Goal: Task Accomplishment & Management: Manage account settings

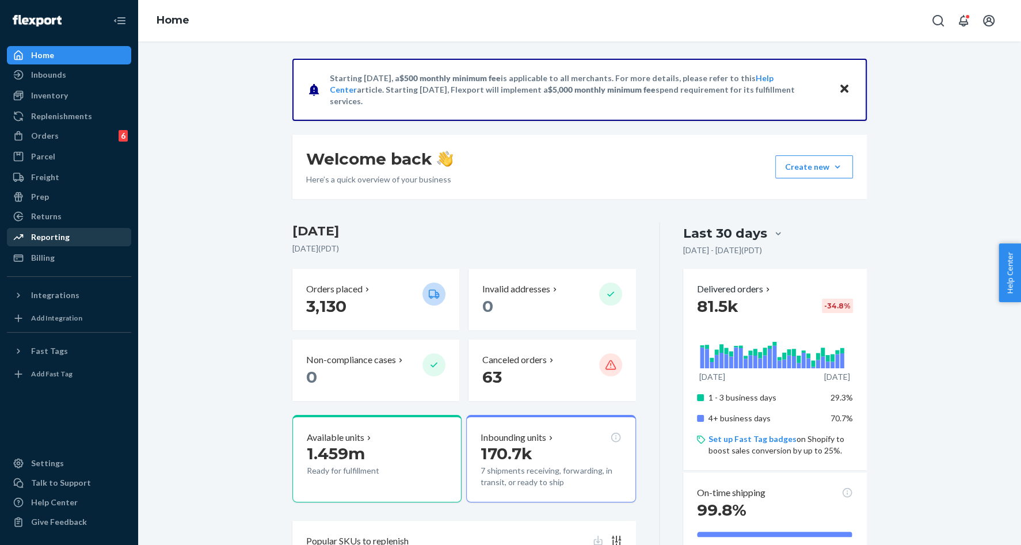
click at [71, 238] on div "Reporting" at bounding box center [69, 237] width 122 height 16
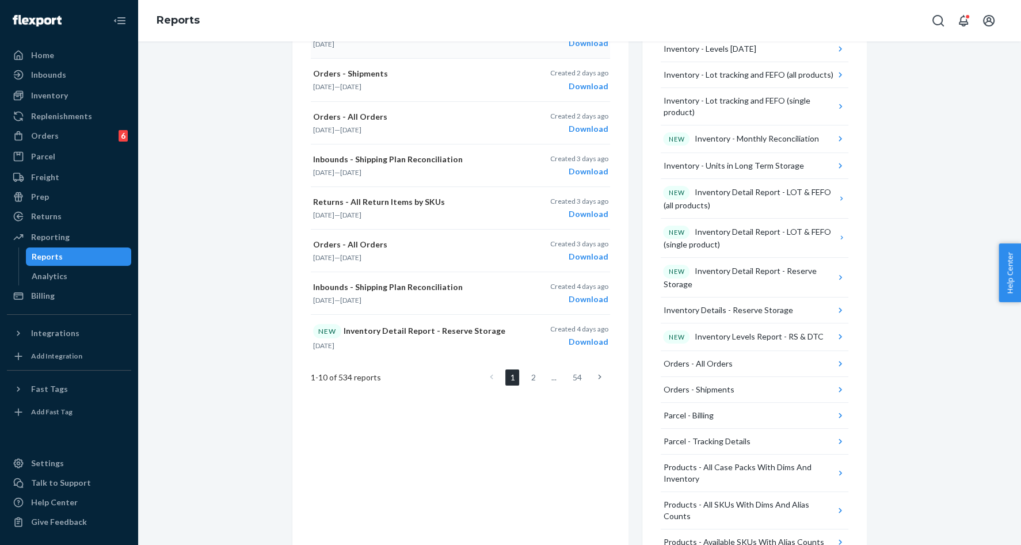
scroll to position [567, 0]
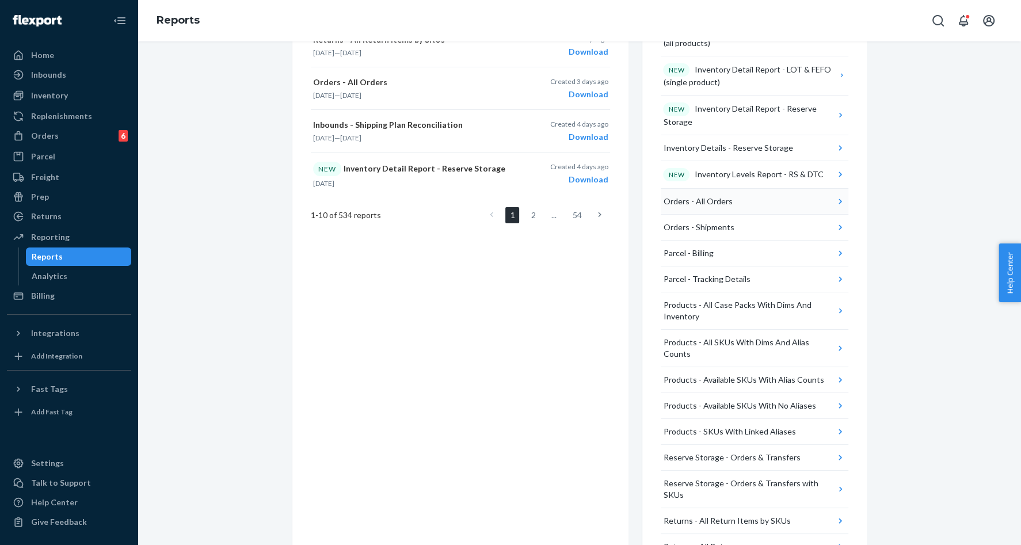
click at [818, 195] on button "Orders - All Orders" at bounding box center [755, 202] width 188 height 26
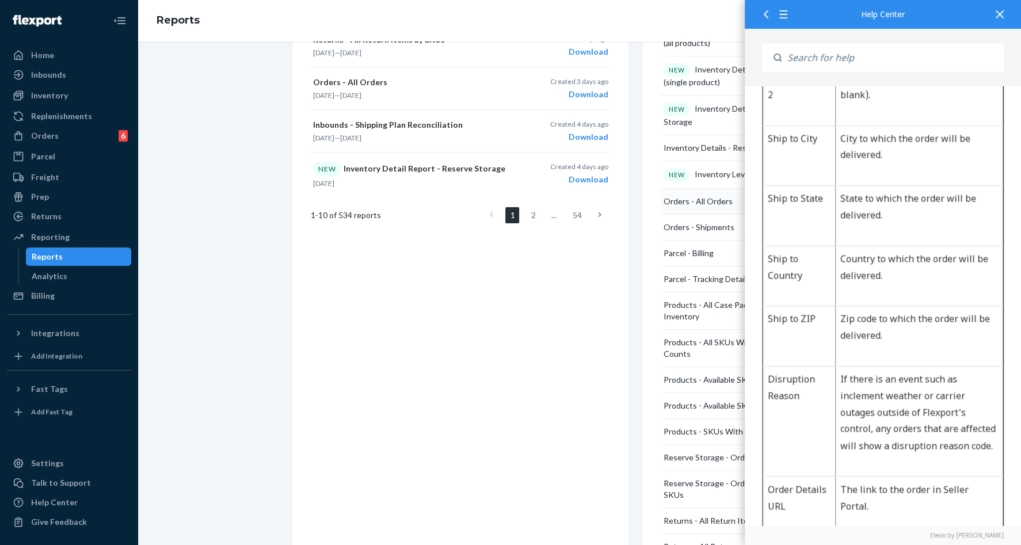
scroll to position [1699, 0]
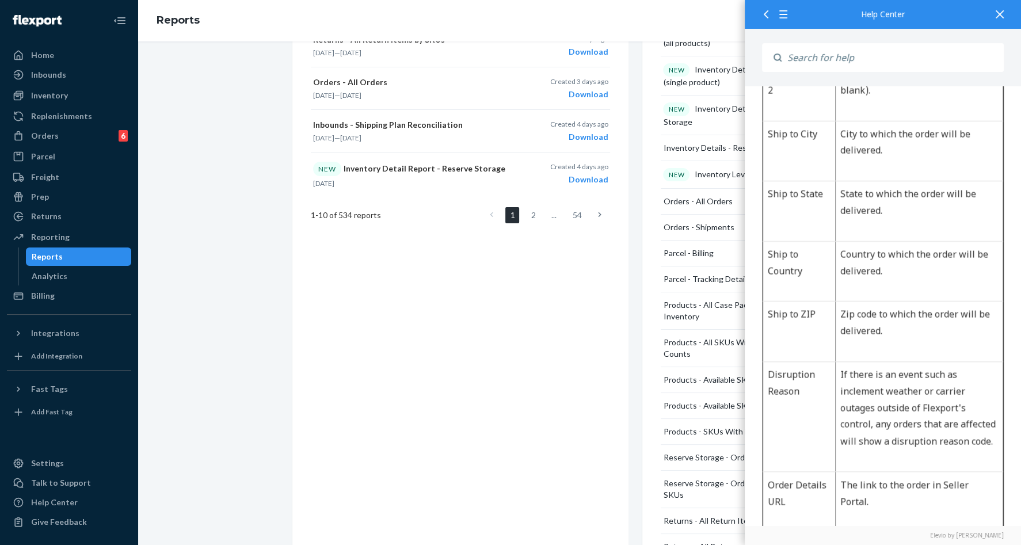
click at [644, 322] on div "Report Glossary Visit these Help Center articles to get a description of the re…" at bounding box center [755, 69] width 225 height 1017
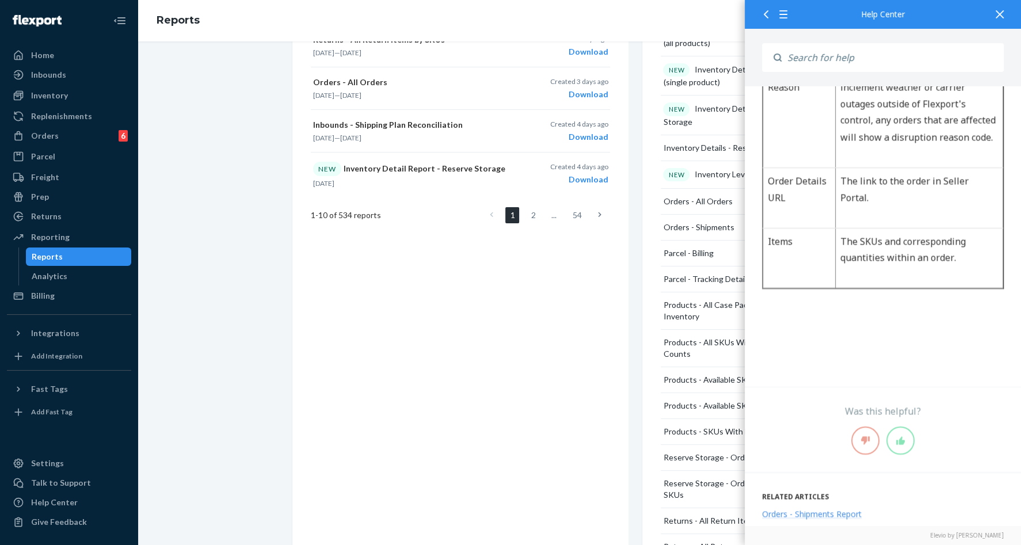
scroll to position [2008, 0]
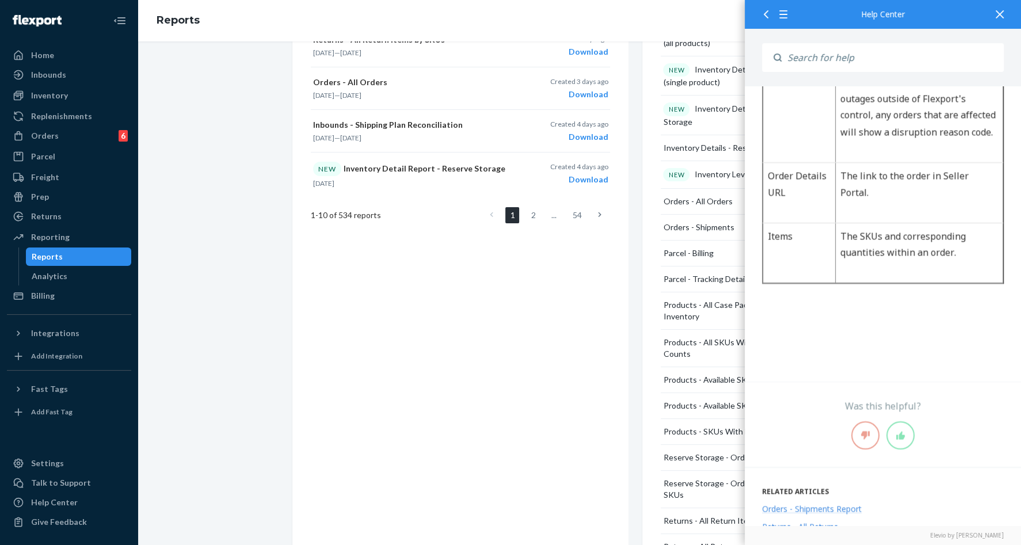
click at [998, 10] on icon at bounding box center [1000, 14] width 8 height 8
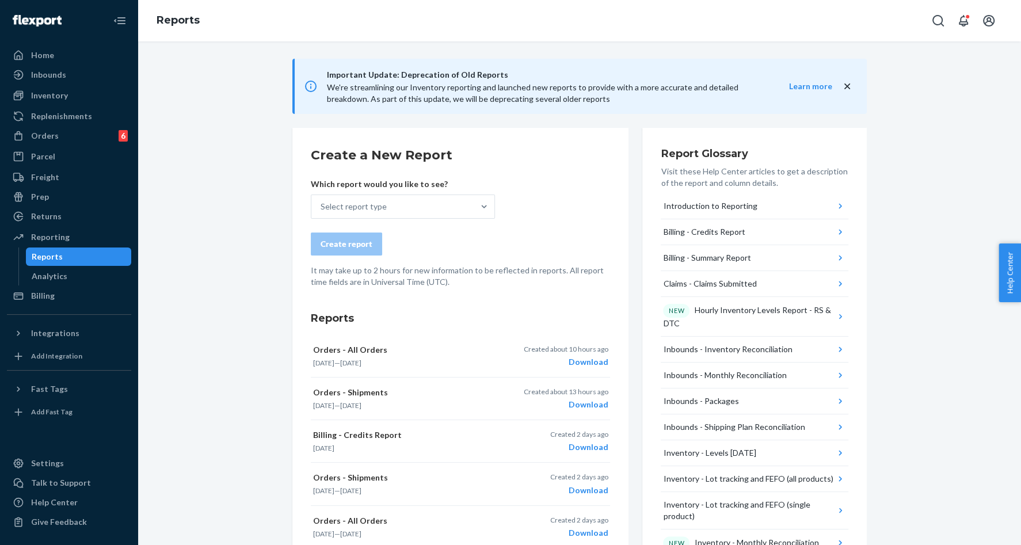
scroll to position [1, 0]
click at [428, 203] on div "Select report type" at bounding box center [393, 206] width 162 height 23
click at [322, 203] on input "Select report type" at bounding box center [321, 206] width 1 height 12
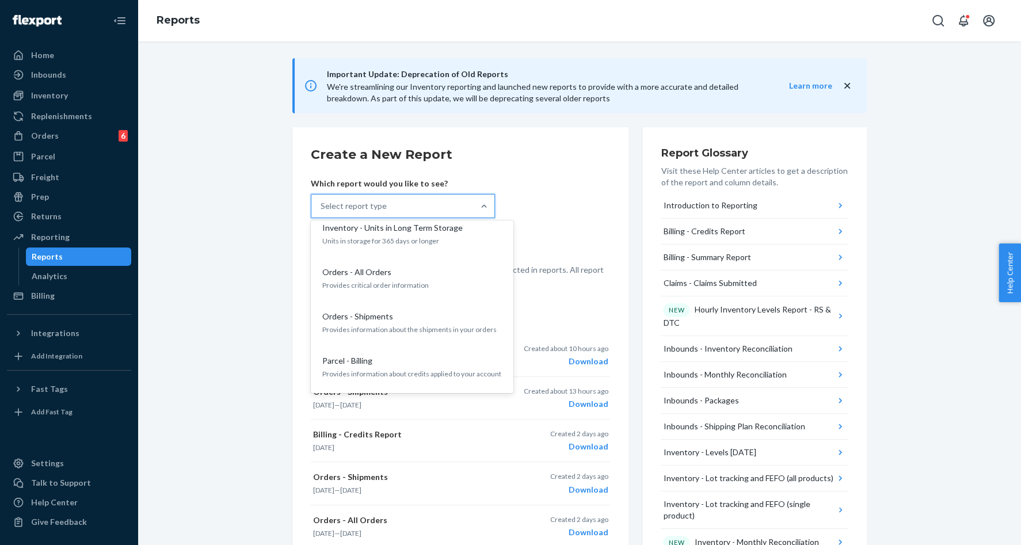
scroll to position [863, 0]
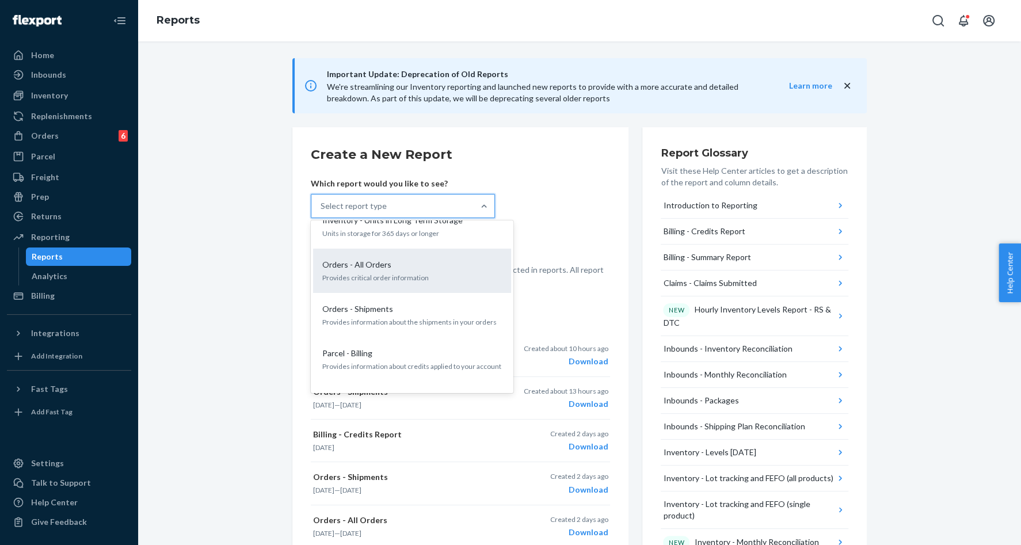
click at [385, 273] on p "Provides critical order information" at bounding box center [412, 278] width 180 height 10
click at [322, 212] on input "option Orders - All Orders focused, 17 of 30. 30 results available. Use Up and …" at bounding box center [321, 206] width 1 height 12
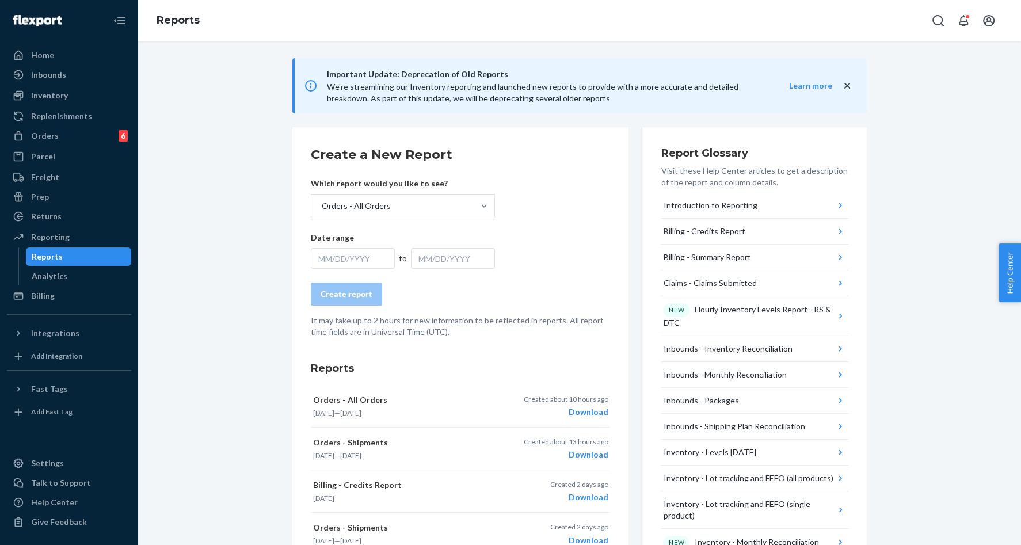
click at [359, 254] on div "MM/DD/YYYY" at bounding box center [353, 258] width 84 height 21
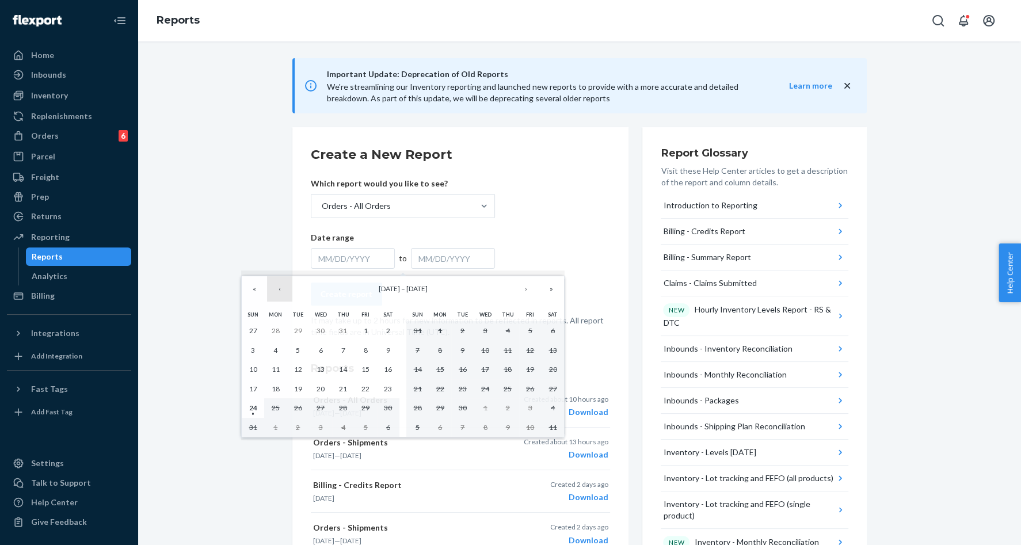
click at [278, 290] on button "‹" at bounding box center [279, 288] width 25 height 25
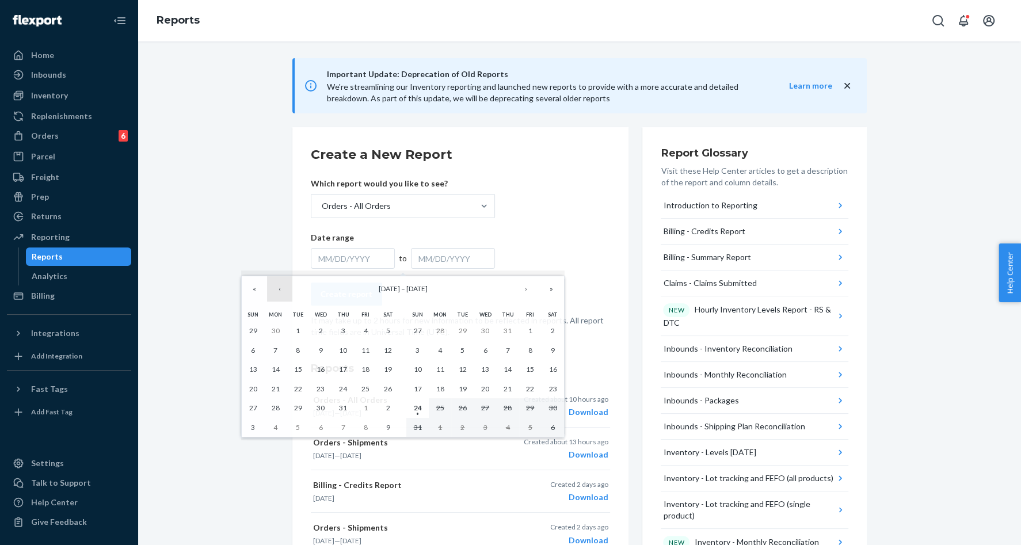
click at [278, 290] on button "‹" at bounding box center [279, 288] width 25 height 25
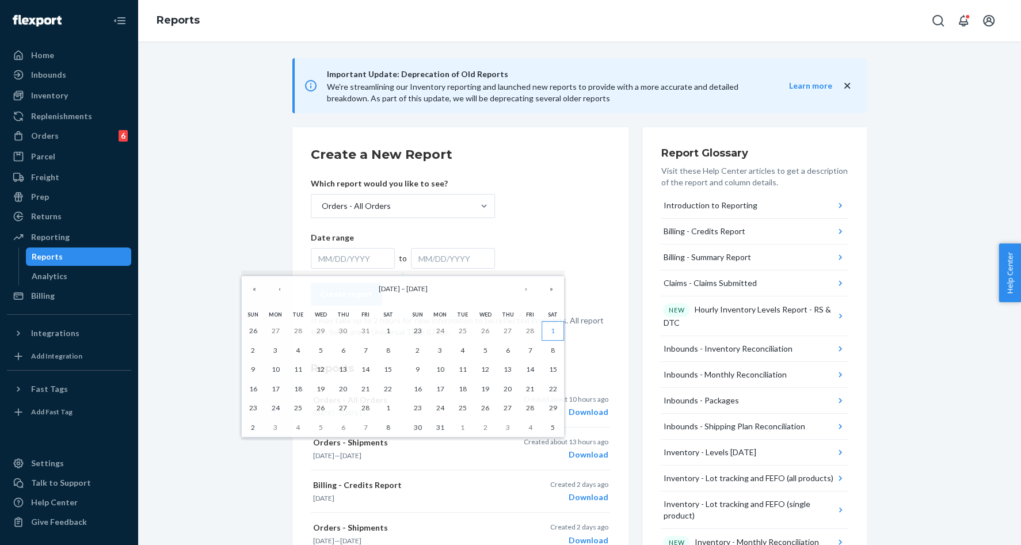
click at [551, 330] on abbr "1" at bounding box center [553, 330] width 4 height 9
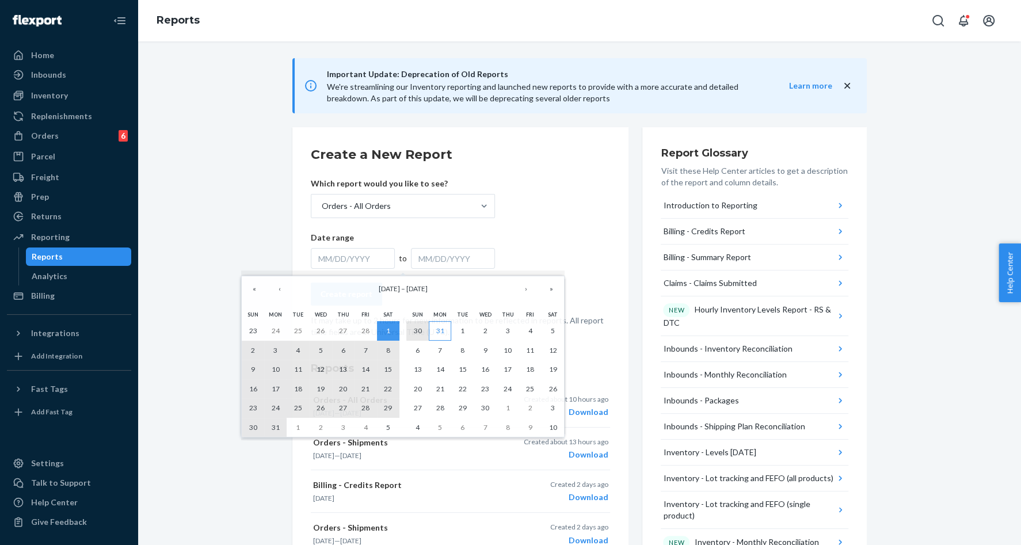
click at [436, 329] on abbr "31" at bounding box center [440, 330] width 8 height 9
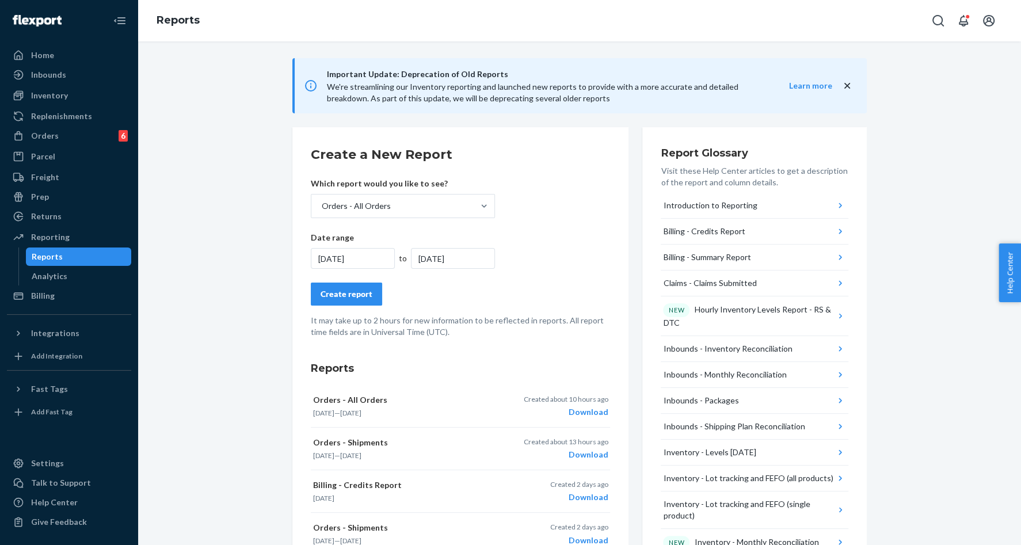
click at [358, 293] on div "Create report" at bounding box center [347, 294] width 52 height 12
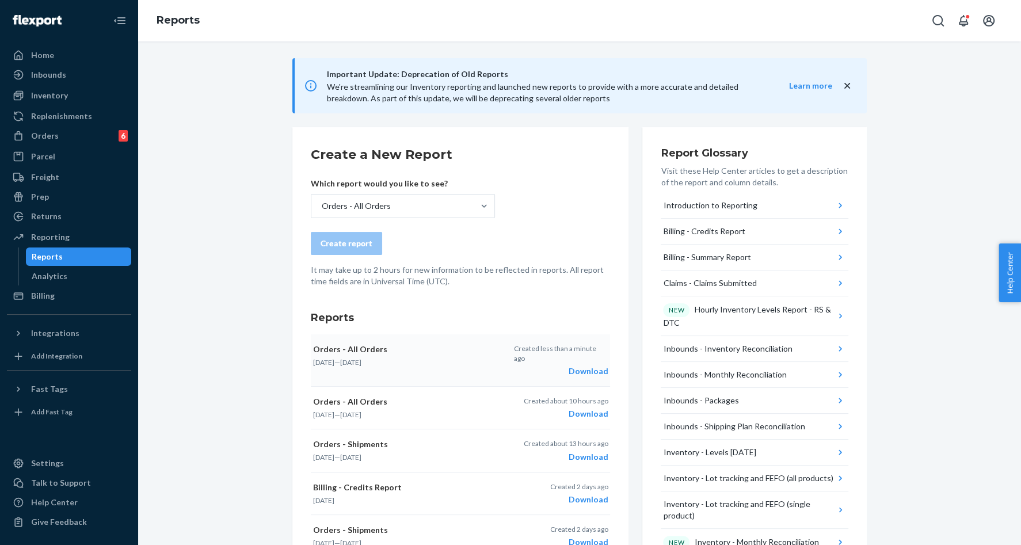
click at [586, 366] on div "Download" at bounding box center [561, 372] width 94 height 12
click at [59, 68] on div "Inbounds" at bounding box center [69, 75] width 122 height 16
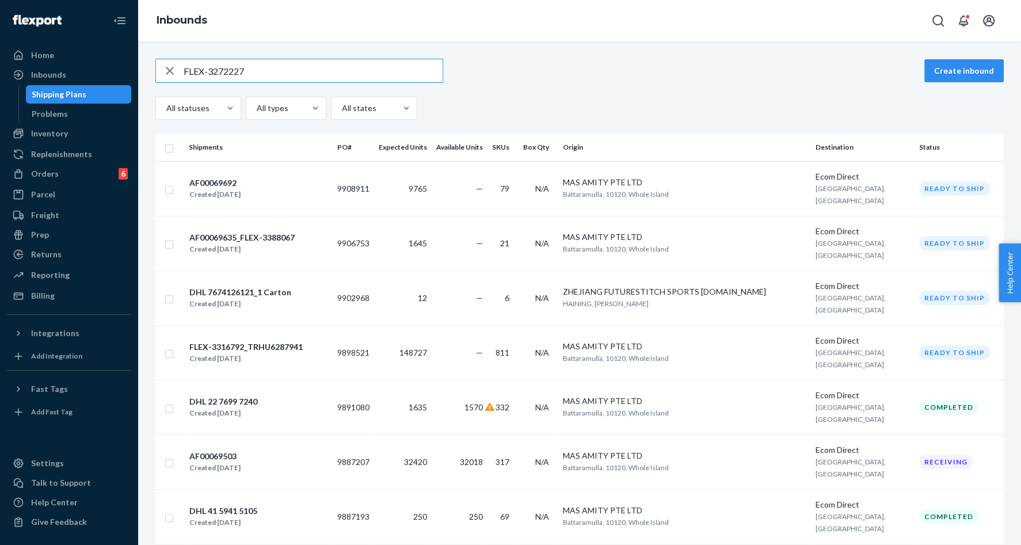
drag, startPoint x: 274, startPoint y: 71, endPoint x: 149, endPoint y: 64, distance: 125.7
paste input "9851402"
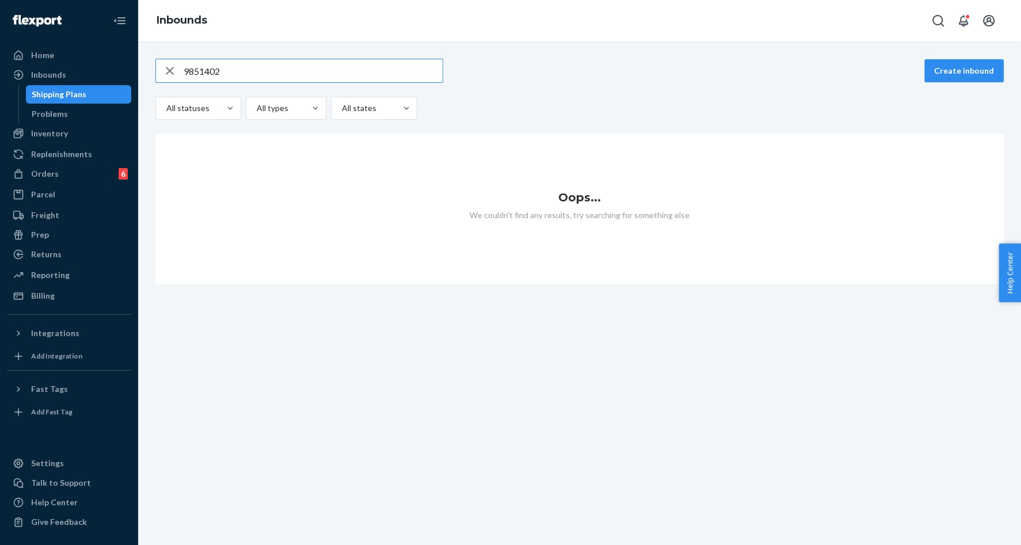
type input "9851402"
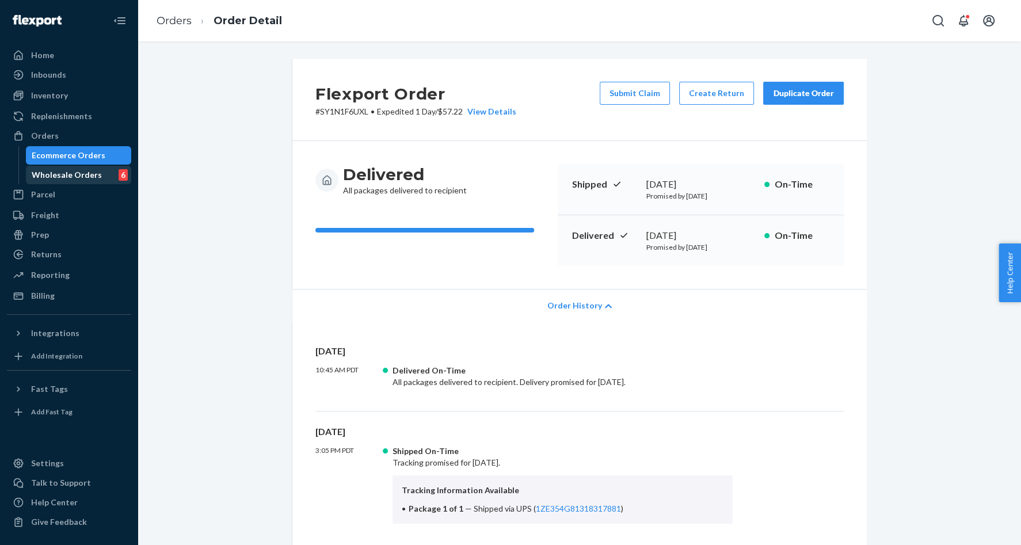
click at [83, 172] on div "Wholesale Orders" at bounding box center [67, 175] width 70 height 12
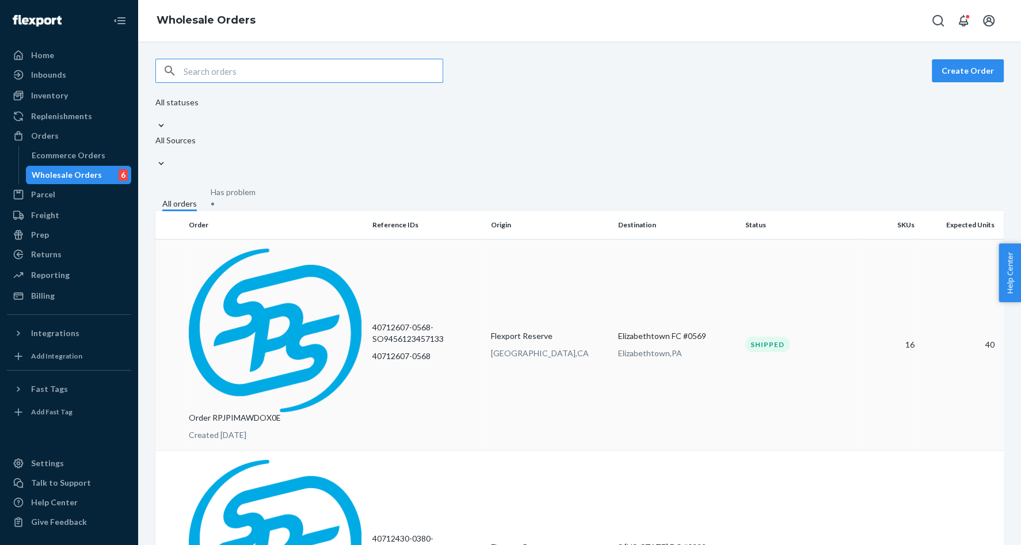
click at [263, 430] on p "Created [DATE]" at bounding box center [276, 436] width 174 height 12
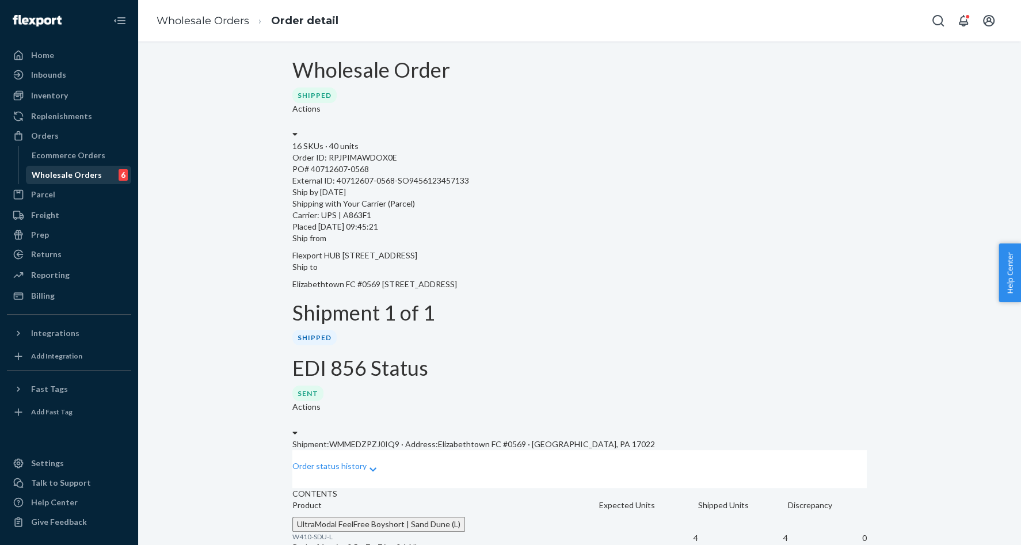
click at [63, 172] on div "Wholesale Orders" at bounding box center [67, 175] width 70 height 12
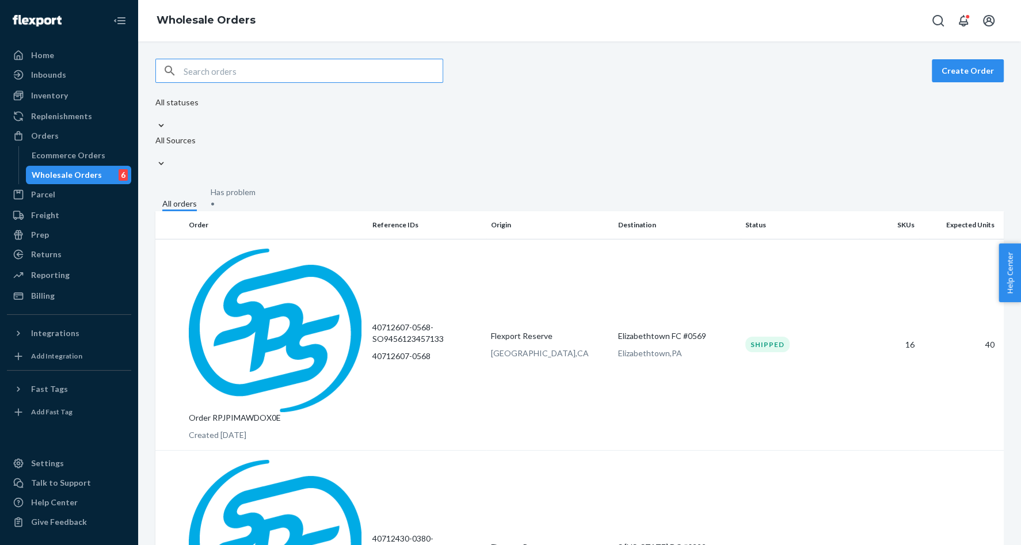
paste input "W5EUOGOEMYDL5"
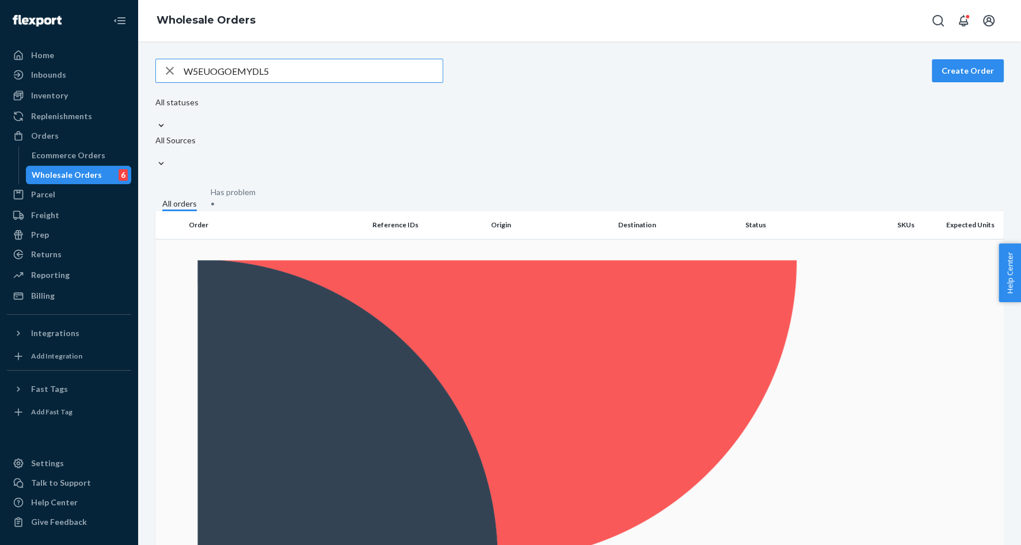
type input "W5EUOGOEMYDL5"
drag, startPoint x: 451, startPoint y: 216, endPoint x: 371, endPoint y: 219, distance: 79.5
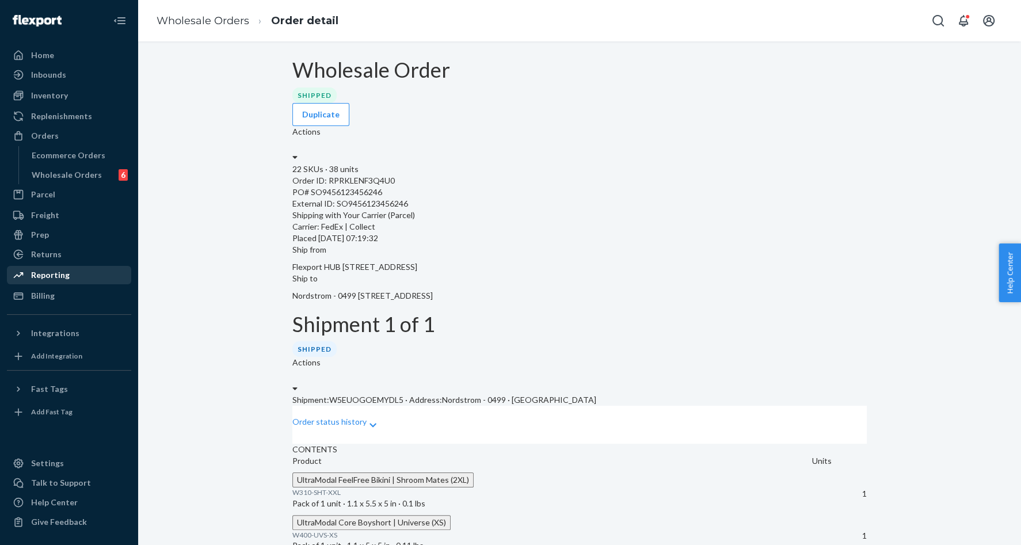
click at [58, 277] on div "Reporting" at bounding box center [50, 275] width 39 height 12
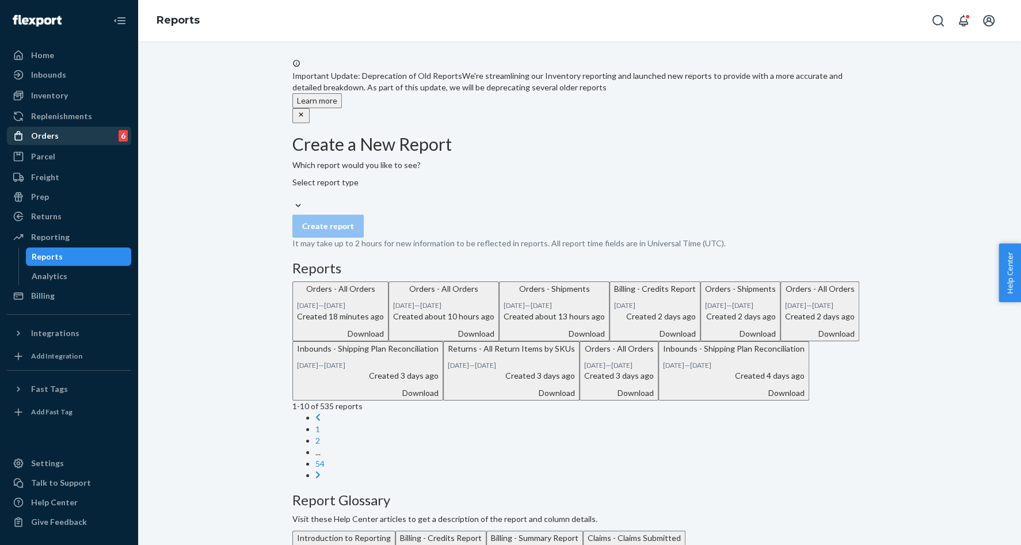
click at [43, 140] on div "Orders" at bounding box center [45, 136] width 28 height 12
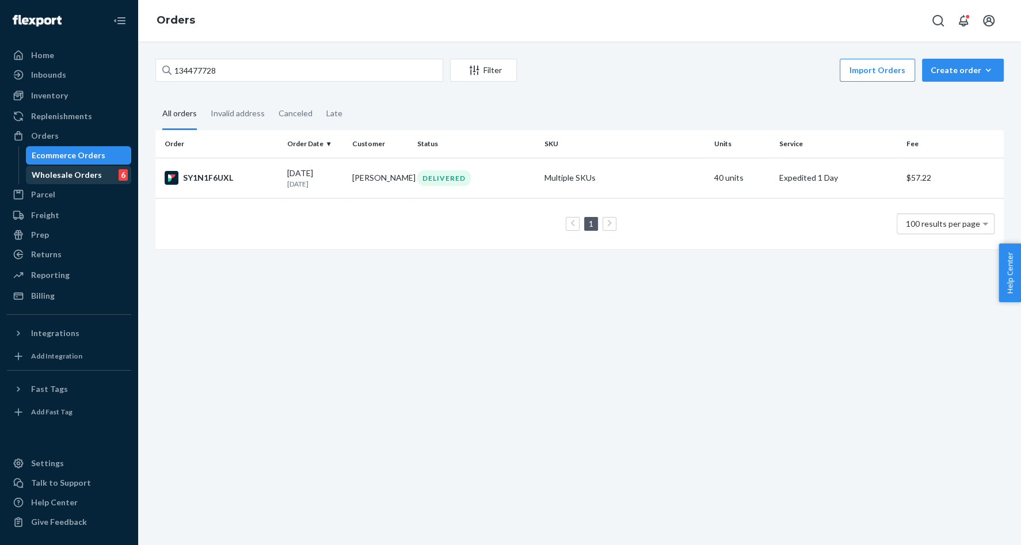
click at [75, 168] on div "Wholesale Orders 6" at bounding box center [79, 175] width 104 height 16
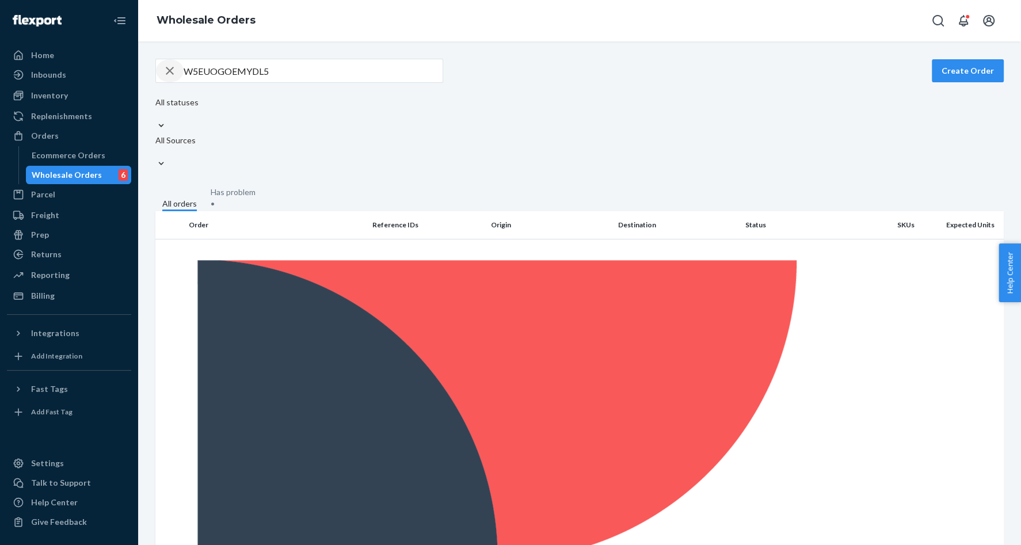
click at [163, 64] on icon "button" at bounding box center [170, 70] width 14 height 23
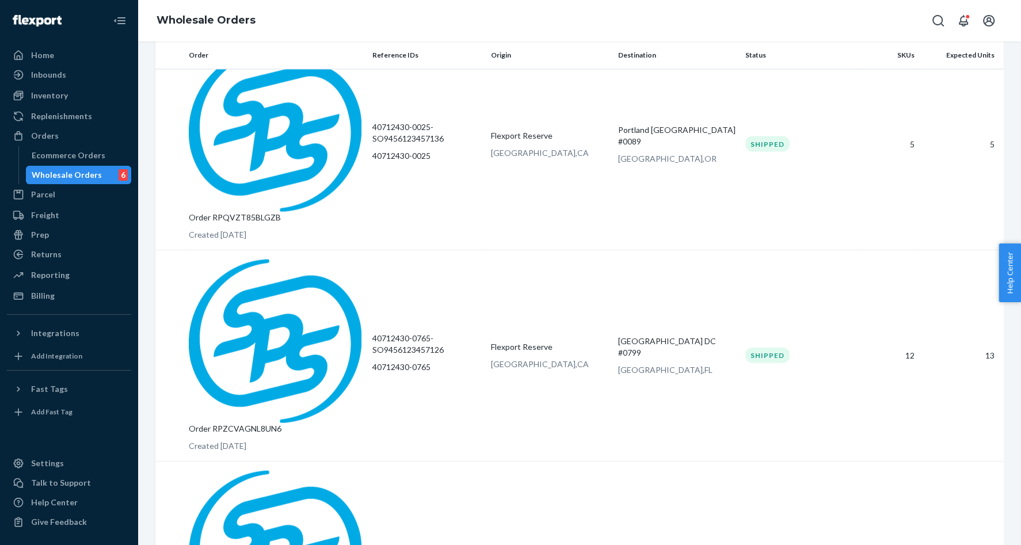
scroll to position [2393, 0]
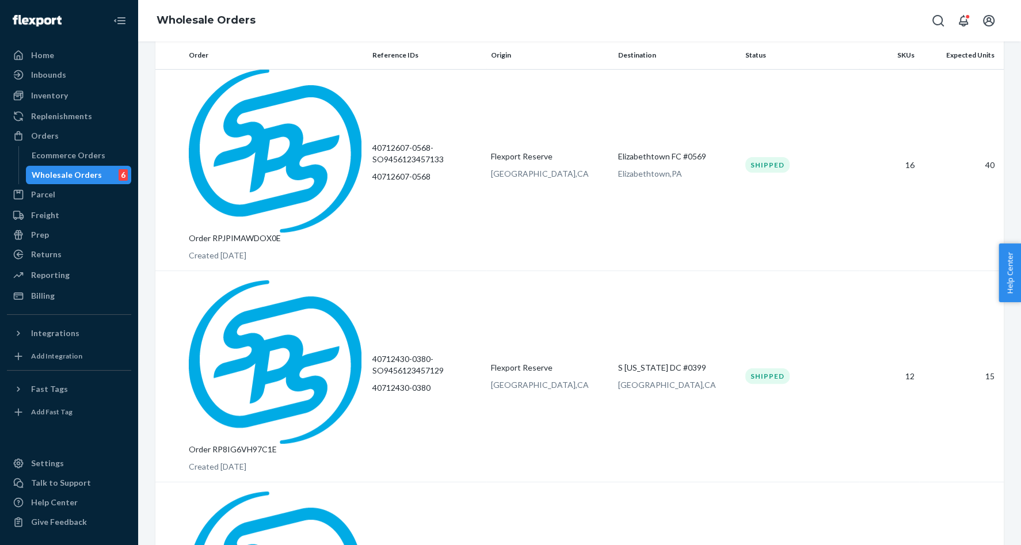
scroll to position [0, 0]
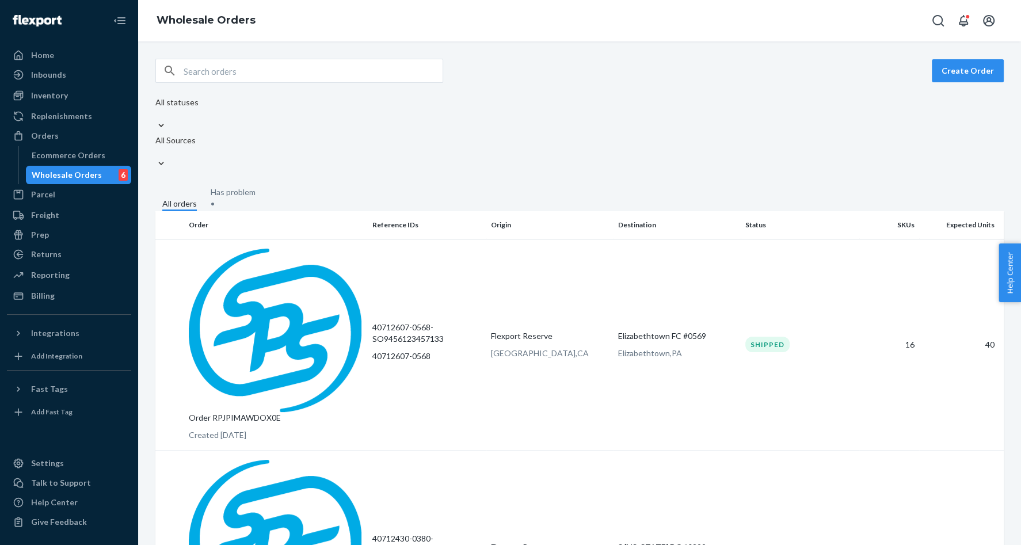
click at [252, 73] on input "text" at bounding box center [313, 70] width 259 height 23
paste input "W65NJOE5QB22Y"
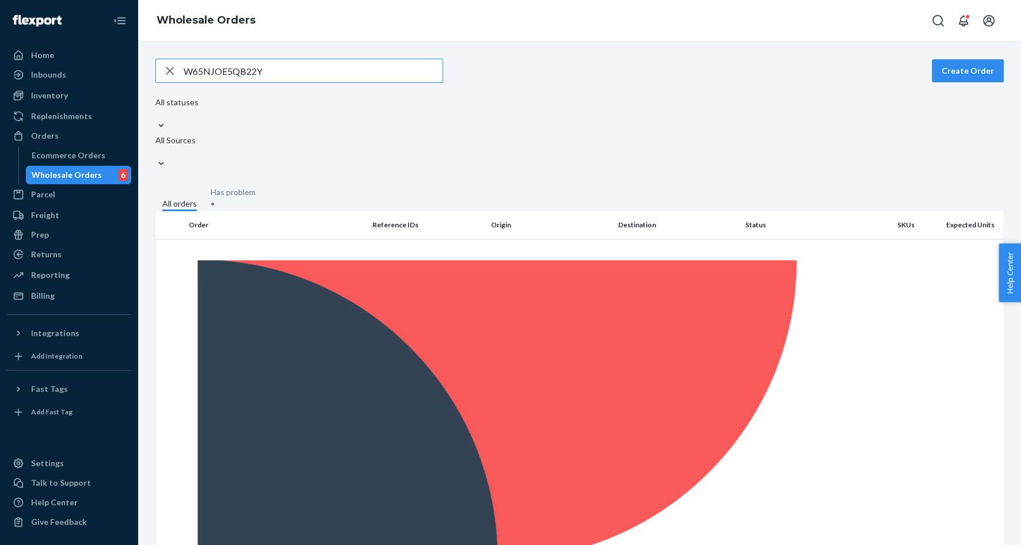
click at [246, 71] on input "W65NJOE5QB22Y" at bounding box center [313, 70] width 259 height 23
paste input "DXPQV47E3F2D"
click at [232, 65] on input "WDXPQV47E3F2D" at bounding box center [313, 70] width 259 height 23
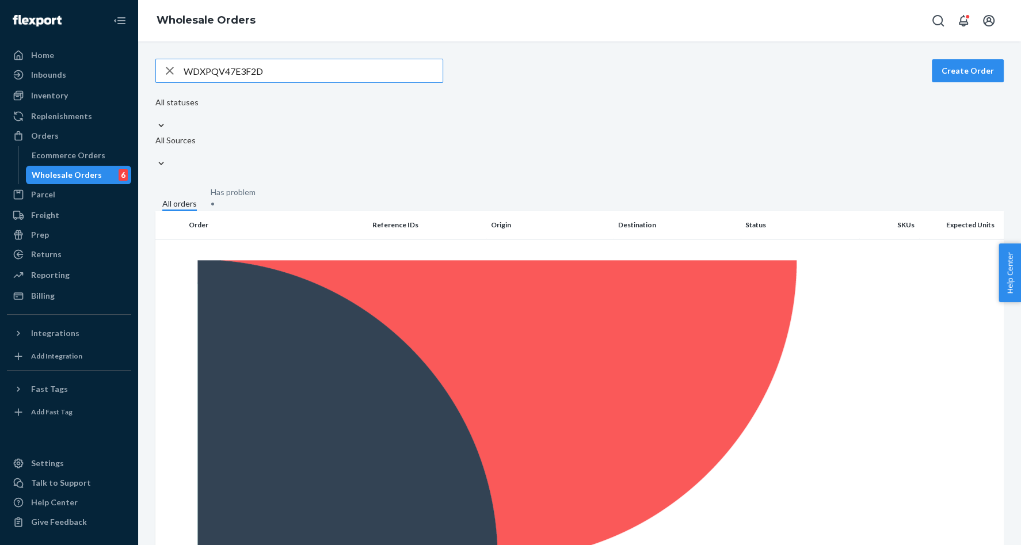
paste input "H5Z4ZFGTLCGE"
click at [232, 77] on input "WH5Z4ZFGTLCGE" at bounding box center [313, 70] width 259 height 23
paste input "5FZG6NH291MZ"
click at [233, 69] on input "W5FZG6NH291MZ" at bounding box center [313, 70] width 259 height 23
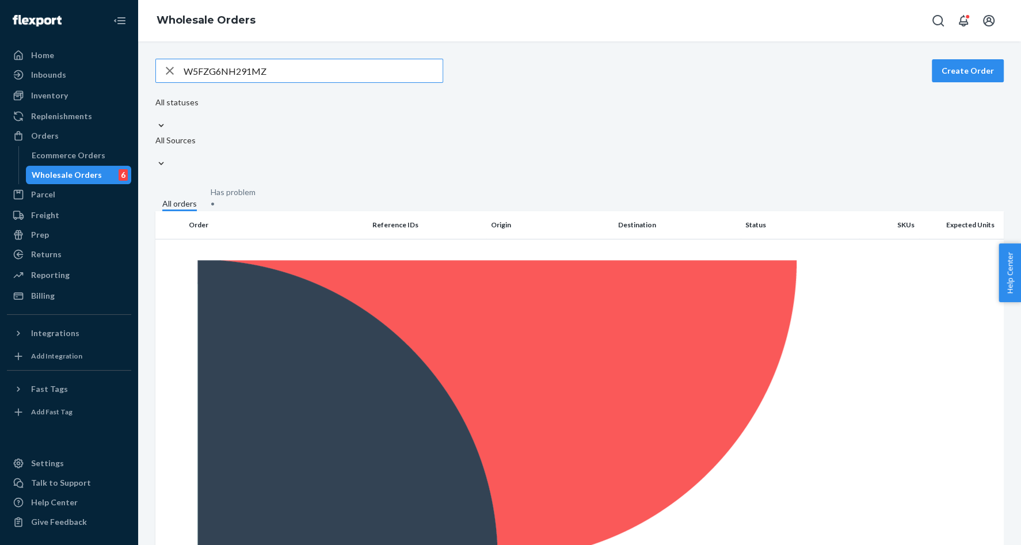
click at [233, 69] on input "W5FZG6NH291MZ" at bounding box center [313, 70] width 259 height 23
paste input "QQA0WOT7UQLS"
click at [240, 71] on input "WQQA0WOT7UQLS" at bounding box center [313, 70] width 259 height 23
paste input "KNA8S6W7JE9"
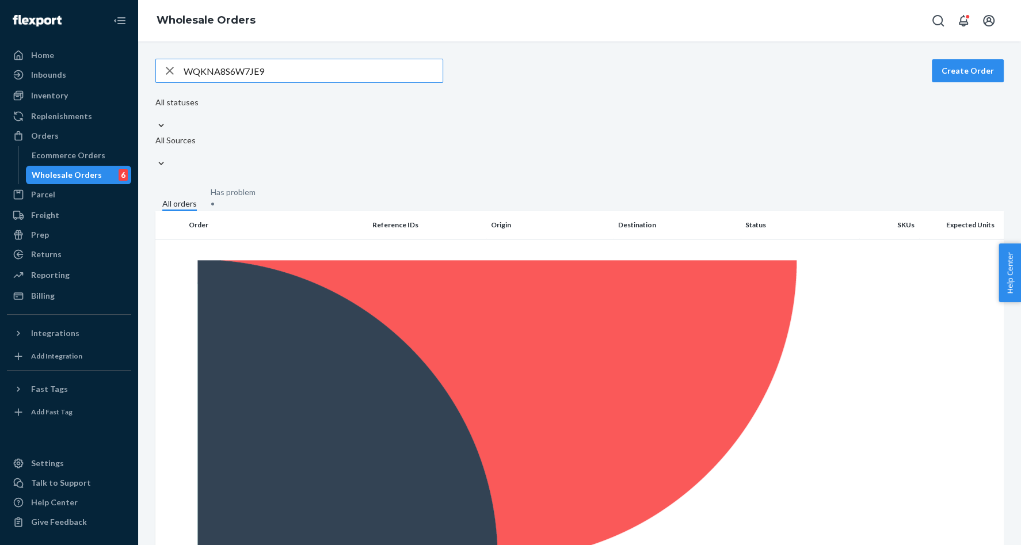
click at [212, 71] on input "WQKNA8S6W7JE9" at bounding box center [313, 70] width 259 height 23
paste input "0LPURSAZC3NE"
copy p "SO9456123456267"
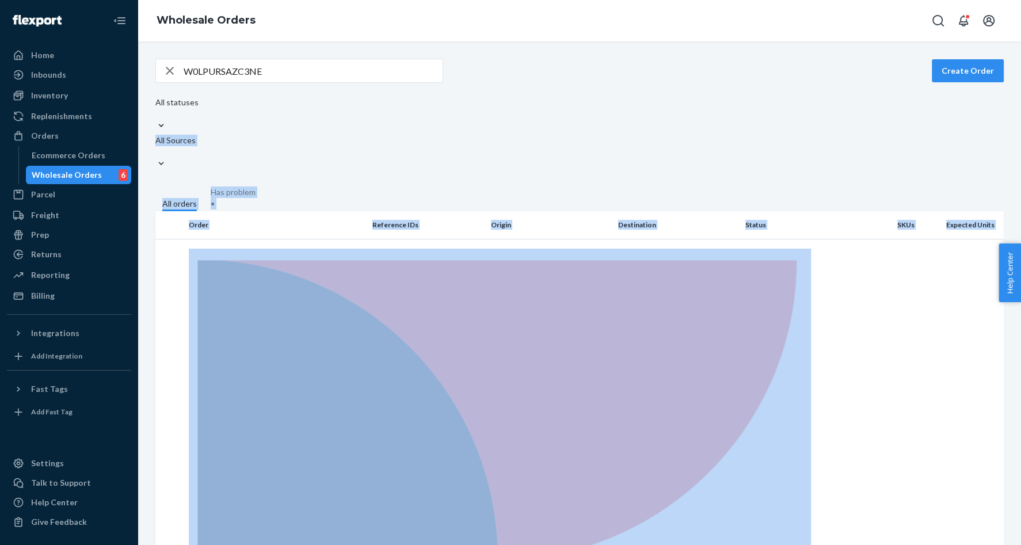
drag, startPoint x: 453, startPoint y: 215, endPoint x: 656, endPoint y: 87, distance: 240.4
click at [651, 87] on div "W0LPURSAZC3NE Create Order All statuses All Sources All orders Has problem • Or…" at bounding box center [580, 510] width 866 height 903
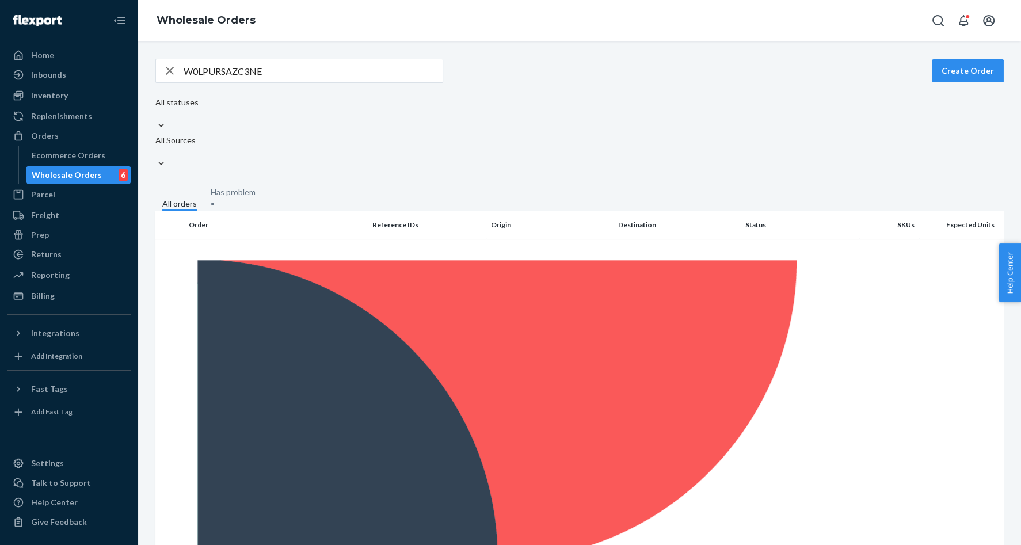
click at [226, 70] on input "W0LPURSAZC3NE" at bounding box center [313, 70] width 259 height 23
paste input "QTAQ84ZLR15G"
copy tr "Created [DATE] SO9456123456267"
copy p "SO9456123456267"
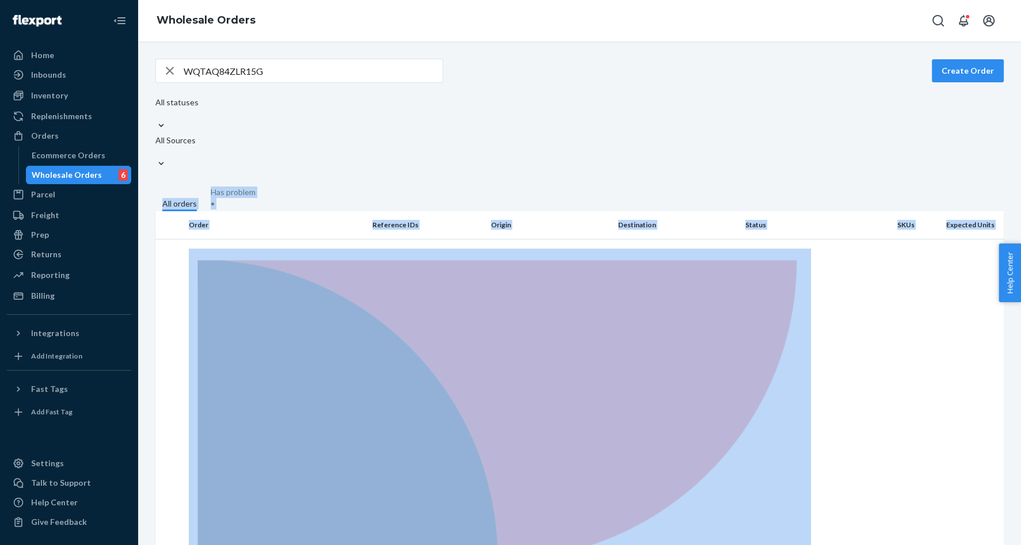
drag, startPoint x: 457, startPoint y: 211, endPoint x: 614, endPoint y: 104, distance: 190.2
click at [613, 104] on div "WQTAQ84ZLR15G Create Order All statuses All Sources All orders Has problem • Or…" at bounding box center [580, 510] width 866 height 903
click at [199, 104] on div "All statuses All Sources" at bounding box center [176, 135] width 43 height 76
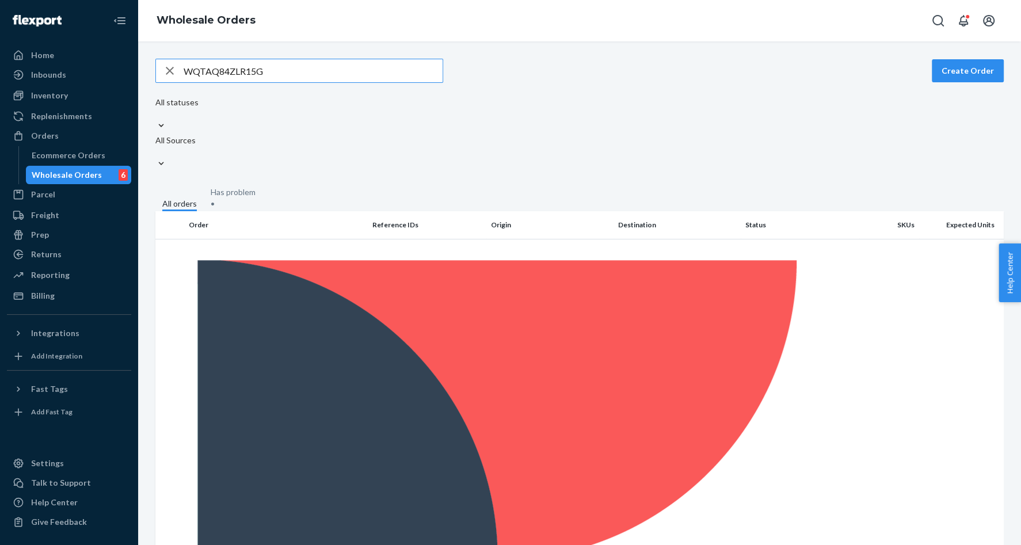
click at [204, 68] on input "WQTAQ84ZLR15G" at bounding box center [313, 70] width 259 height 23
paste input "4X73HT0DYU2A"
copy p "SO #9456123456267"
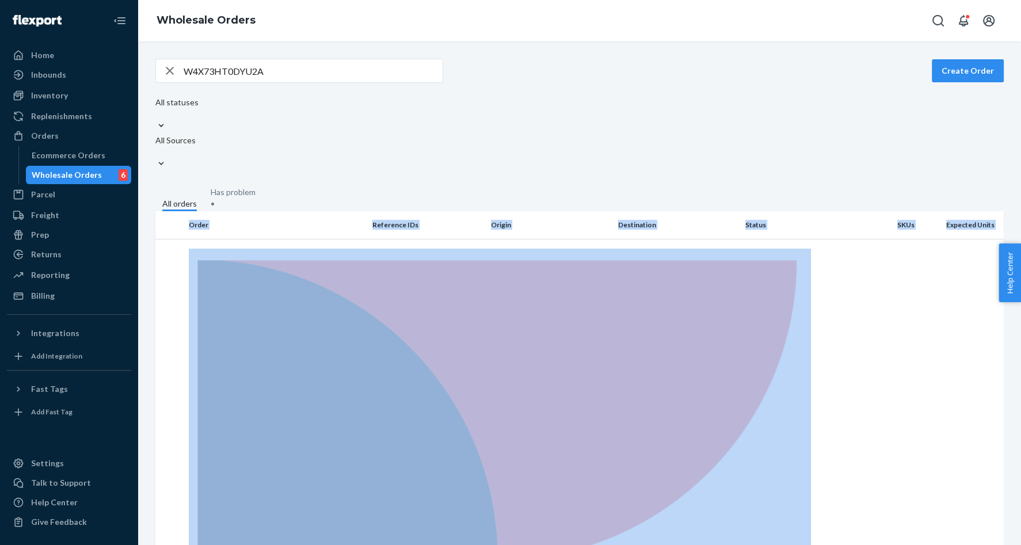
drag, startPoint x: 457, startPoint y: 215, endPoint x: 541, endPoint y: 159, distance: 101.2
click at [541, 159] on div "W4X73HT0DYU2A Create Order All statuses All Sources All orders Has problem • Or…" at bounding box center [580, 510] width 866 height 903
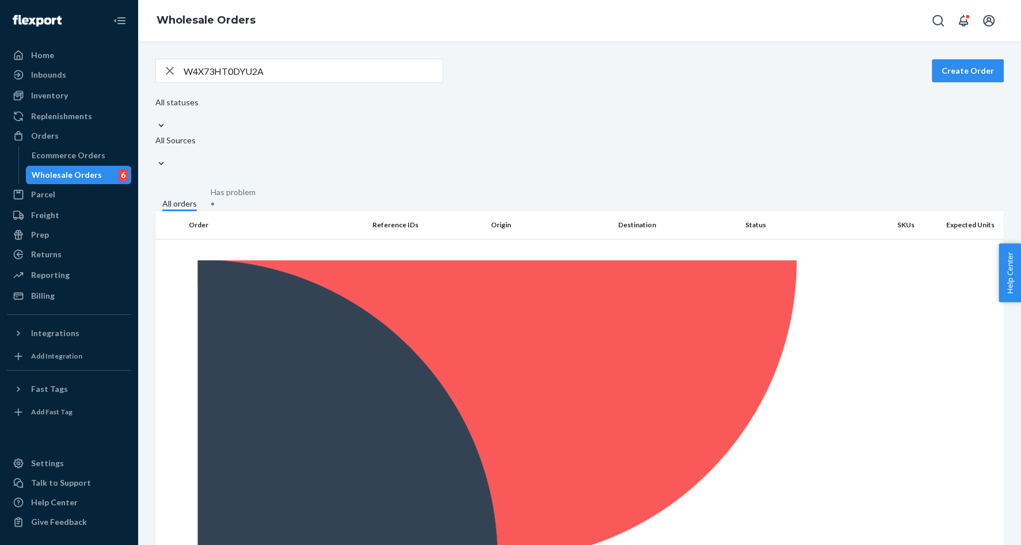
click at [199, 109] on div "All statuses All Sources" at bounding box center [176, 135] width 43 height 76
click at [228, 71] on input "W4X73HT0DYU2A" at bounding box center [313, 70] width 259 height 23
paste input "L9K3G4AQVDDR"
copy p "SO# 9456123456267"
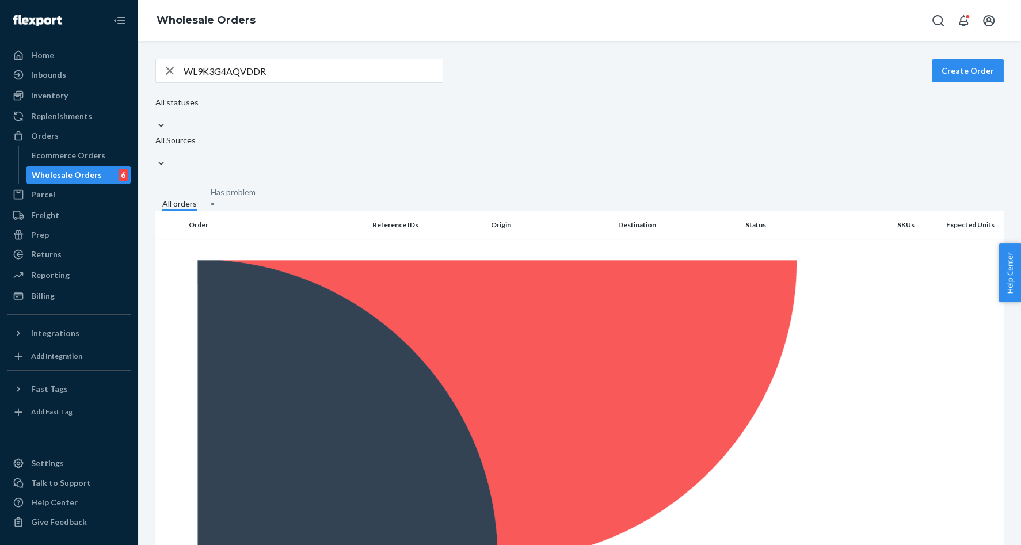
drag, startPoint x: 458, startPoint y: 215, endPoint x: 425, endPoint y: 278, distance: 70.8
click at [206, 78] on input "WL9K3G4AQVDDR" at bounding box center [313, 70] width 259 height 23
paste input "78T80PA92QE3"
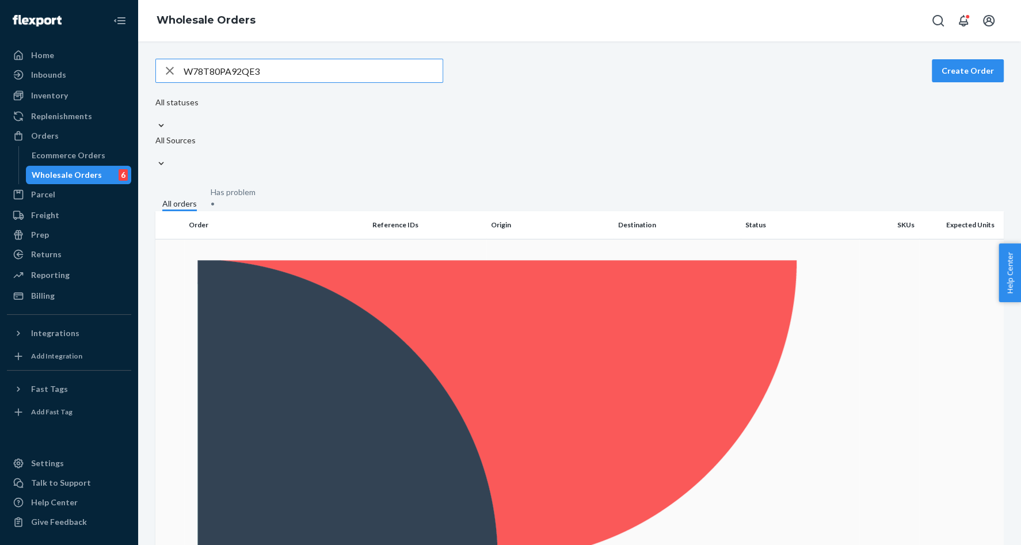
type input "W78T80PA92QE3"
copy p "SO9456123456387"
drag, startPoint x: 457, startPoint y: 217, endPoint x: 373, endPoint y: 219, distance: 84.1
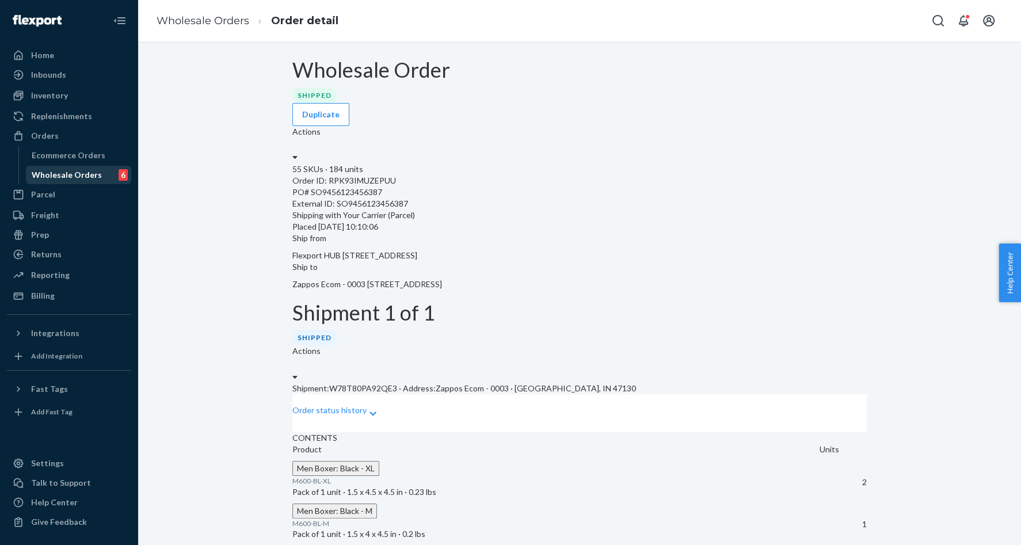
click at [77, 174] on div "Wholesale Orders" at bounding box center [67, 175] width 70 height 12
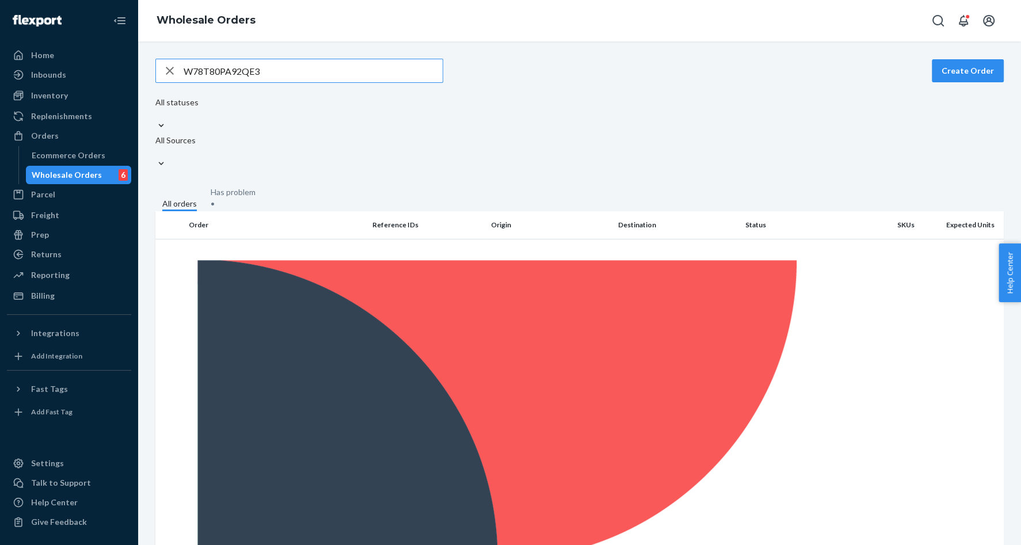
click at [233, 74] on input "W78T80PA92QE3" at bounding box center [313, 70] width 259 height 23
copy p "SO9456123456265"
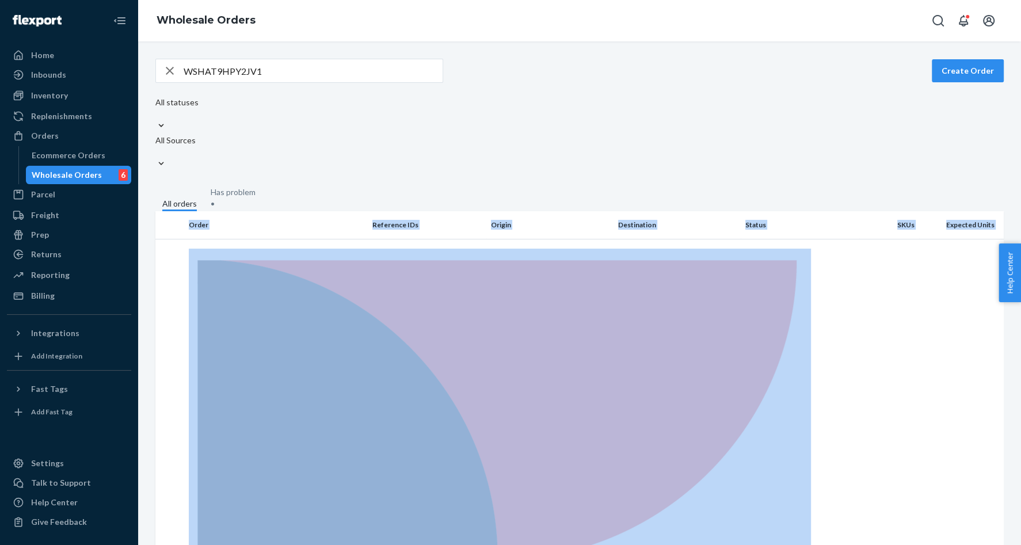
drag, startPoint x: 451, startPoint y: 211, endPoint x: 456, endPoint y: 143, distance: 68.1
click at [456, 143] on div "WSHAT9HPY2JV1 Create Order All statuses All Sources All orders Has problem • Or…" at bounding box center [580, 510] width 866 height 903
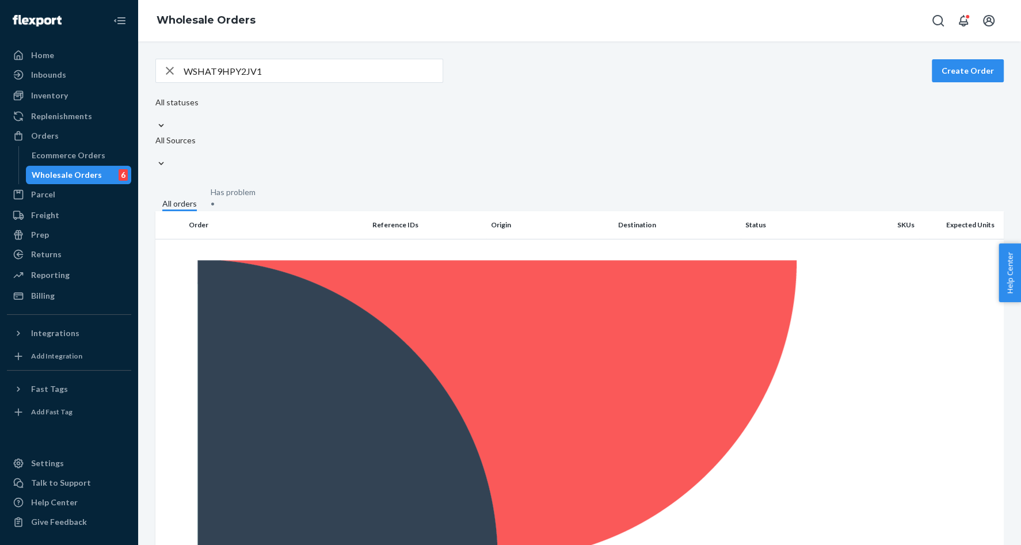
click at [199, 115] on div "All statuses All Sources" at bounding box center [176, 135] width 43 height 76
click at [289, 71] on input "WSHAT9HPY2JV1" at bounding box center [313, 70] width 259 height 23
paste input "C7JUUQJ6UEYJ"
copy p "SO9456123456494"
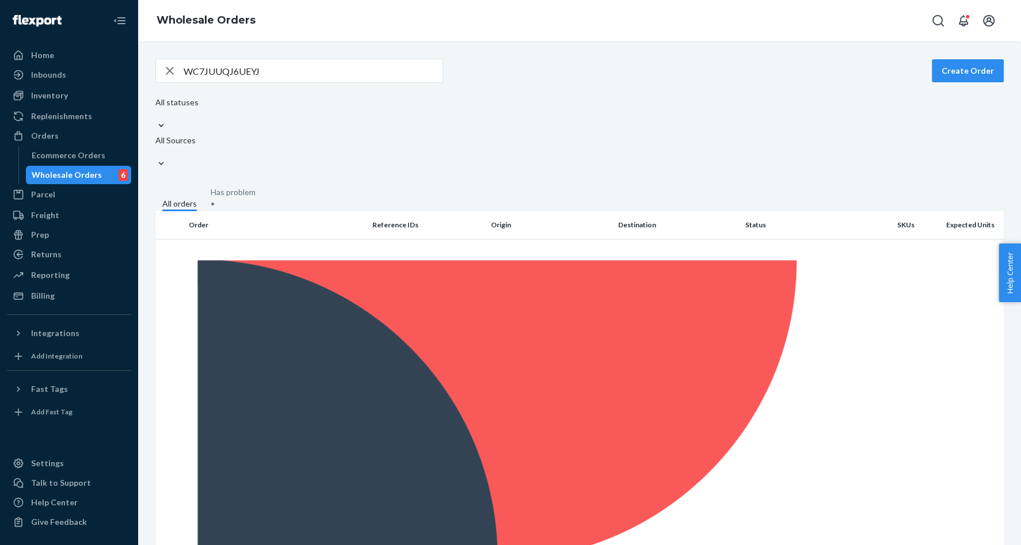
drag, startPoint x: 453, startPoint y: 217, endPoint x: 411, endPoint y: 238, distance: 47.1
click at [211, 73] on input "WC7JUUQJ6UEYJ" at bounding box center [313, 70] width 259 height 23
paste input "VQAAZ6NKIERY"
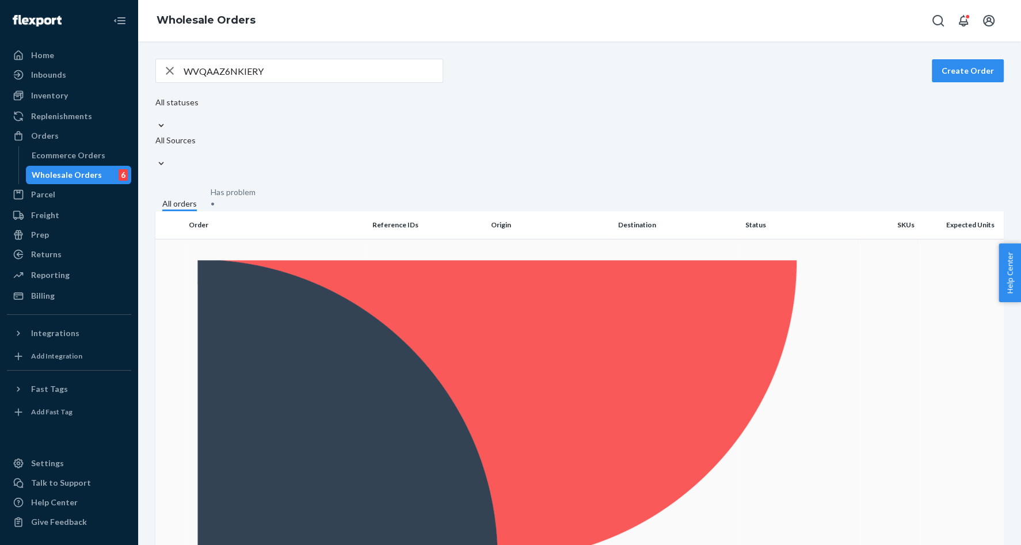
copy tr "SO9456123456536"
drag, startPoint x: 448, startPoint y: 214, endPoint x: 437, endPoint y: 244, distance: 32.4
click at [219, 70] on input "WVQAAZ6NKIERY" at bounding box center [313, 70] width 259 height 23
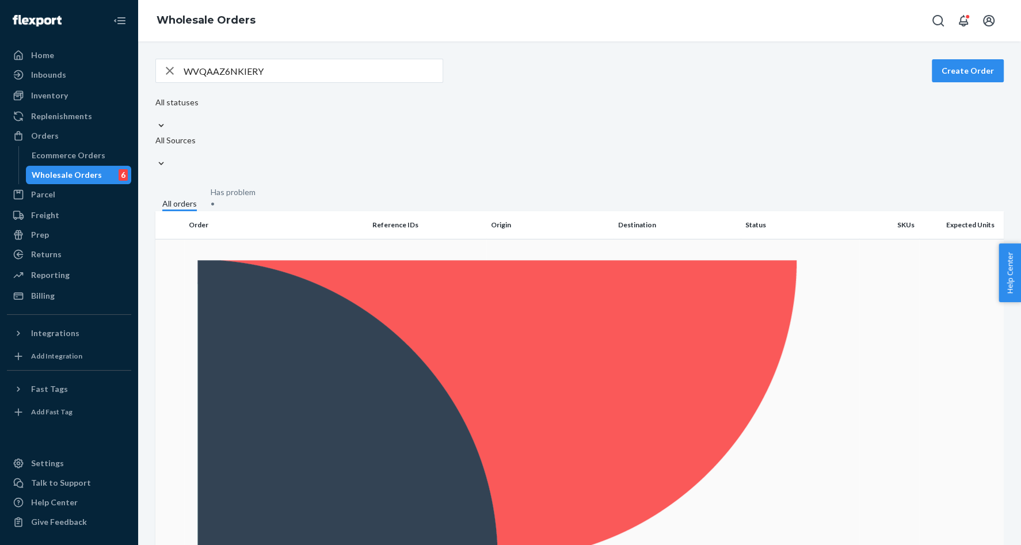
copy p "SO9456123456536"
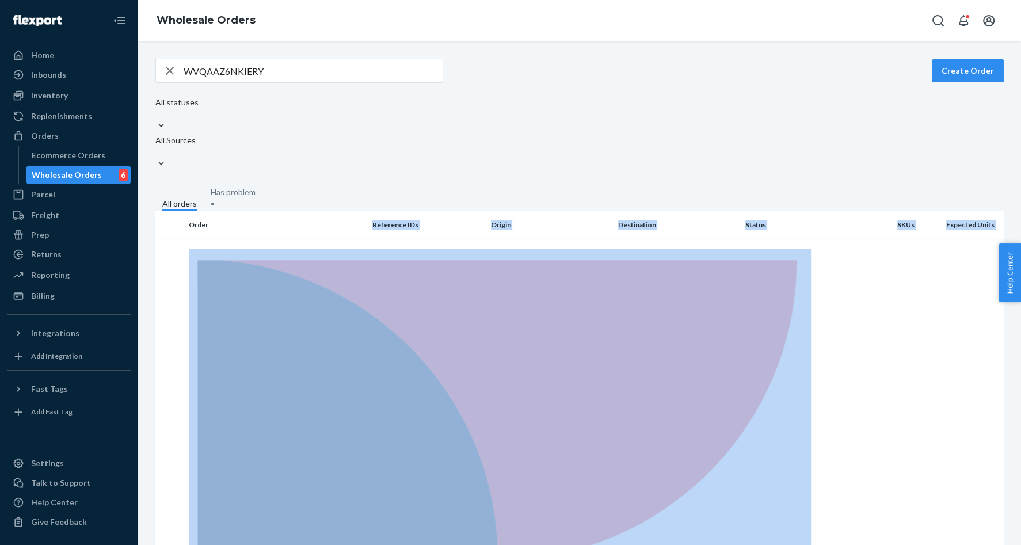
drag, startPoint x: 456, startPoint y: 210, endPoint x: 470, endPoint y: 170, distance: 42.6
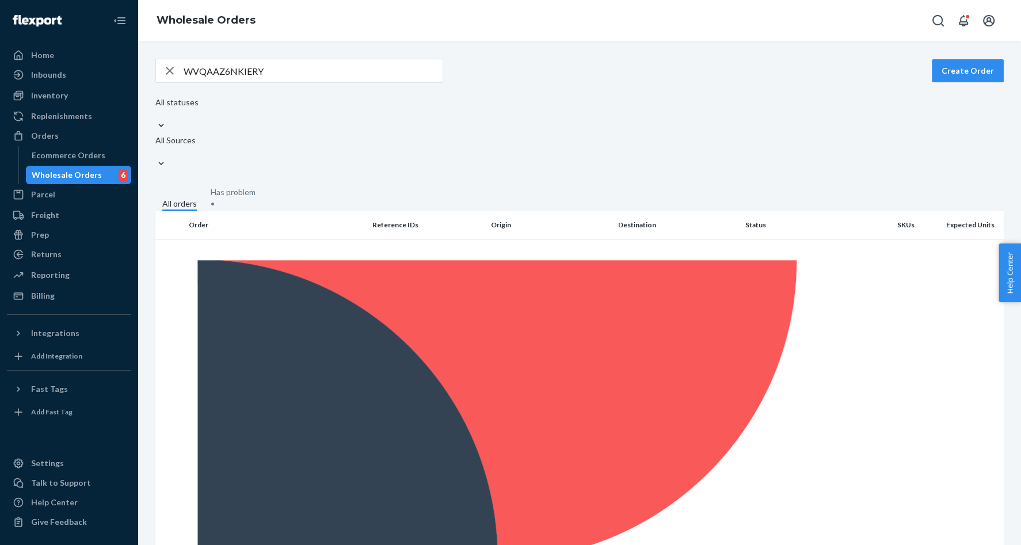
click at [222, 70] on input "WVQAAZ6NKIERY" at bounding box center [313, 70] width 259 height 23
paste input "I3XHELK2PA0H"
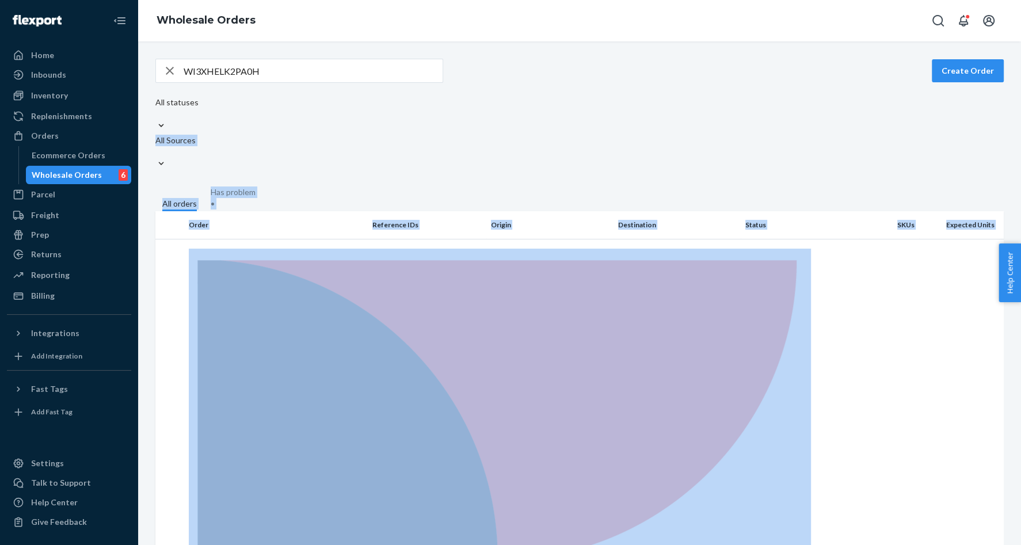
drag, startPoint x: 457, startPoint y: 215, endPoint x: 585, endPoint y: 89, distance: 180.4
click at [584, 89] on div "WI3XHELK2PA0H Create Order All statuses All Sources All orders Has problem • Or…" at bounding box center [580, 510] width 866 height 903
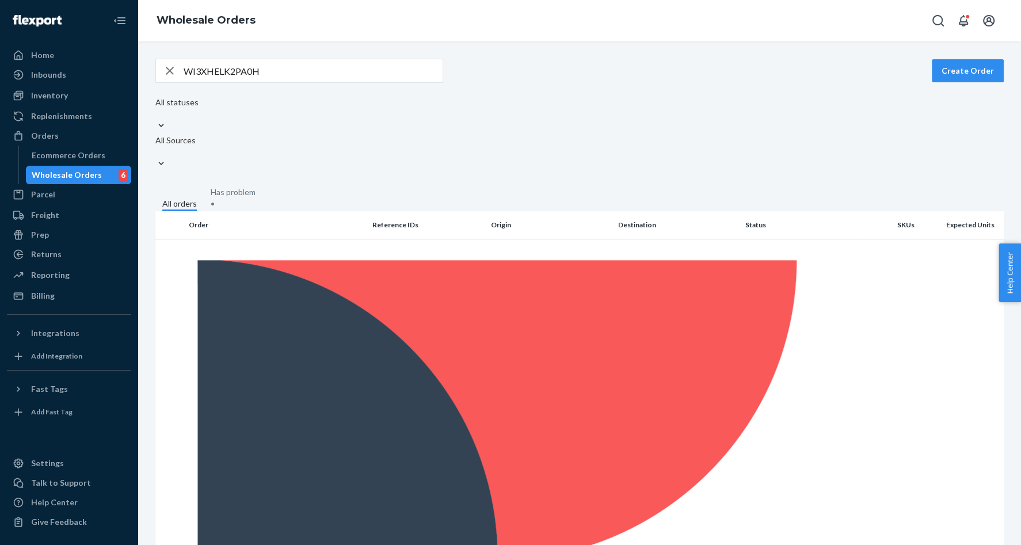
click at [218, 69] on input "WI3XHELK2PA0H" at bounding box center [313, 70] width 259 height 23
paste input "PMBBU73FV2YE"
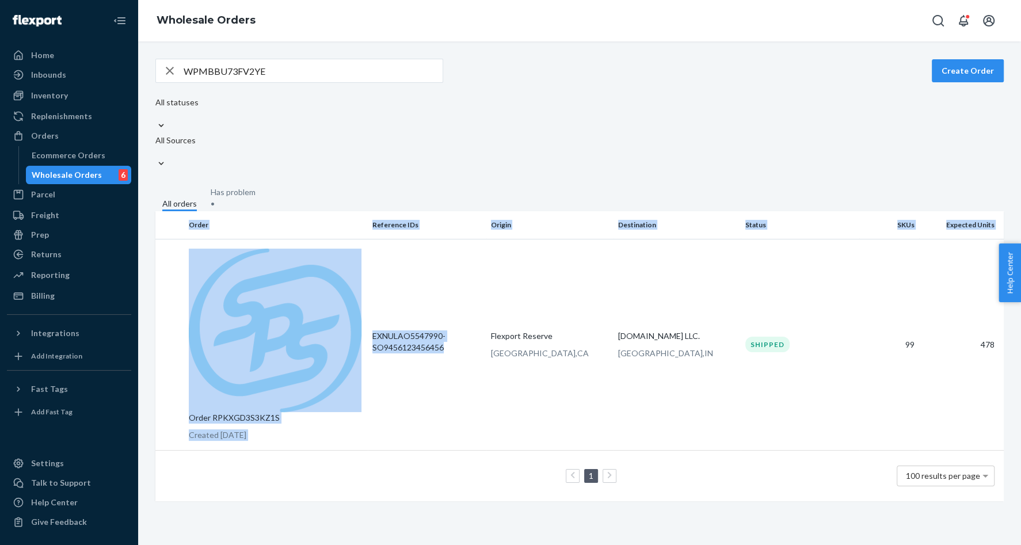
drag, startPoint x: 450, startPoint y: 218, endPoint x: 576, endPoint y: 132, distance: 152.5
click at [500, 147] on div "WPMBBU73FV2YE Create Order All statuses All Sources All orders Has problem • Or…" at bounding box center [580, 280] width 866 height 443
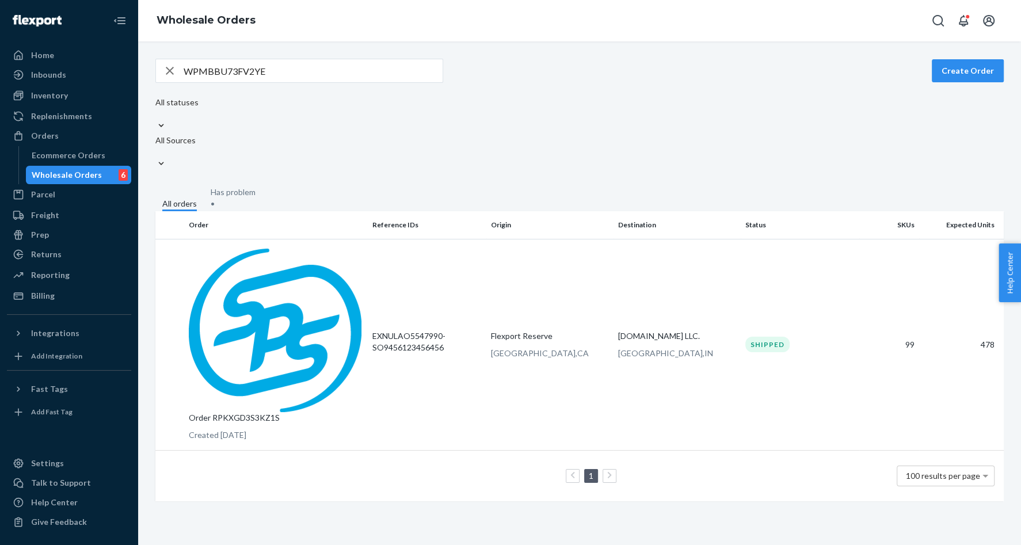
click at [216, 73] on input "WPMBBU73FV2YE" at bounding box center [313, 70] width 259 height 23
paste input "AR5349QK5WE6"
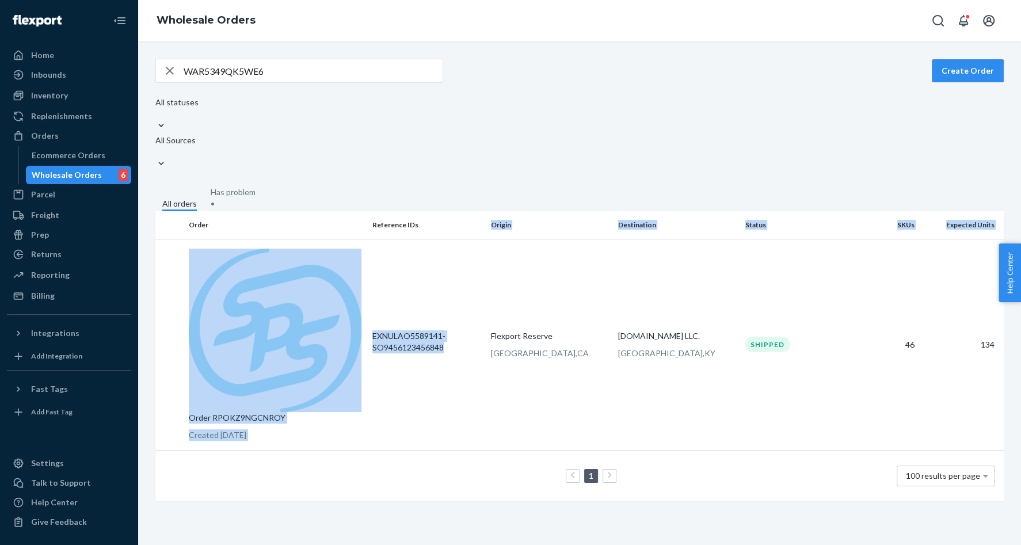
drag, startPoint x: 449, startPoint y: 218, endPoint x: 511, endPoint y: 170, distance: 77.6
click at [496, 211] on table "Order Reference IDs Origin Destination Status SKUs Expected Units Order RPOKZ9N…" at bounding box center [579, 356] width 849 height 290
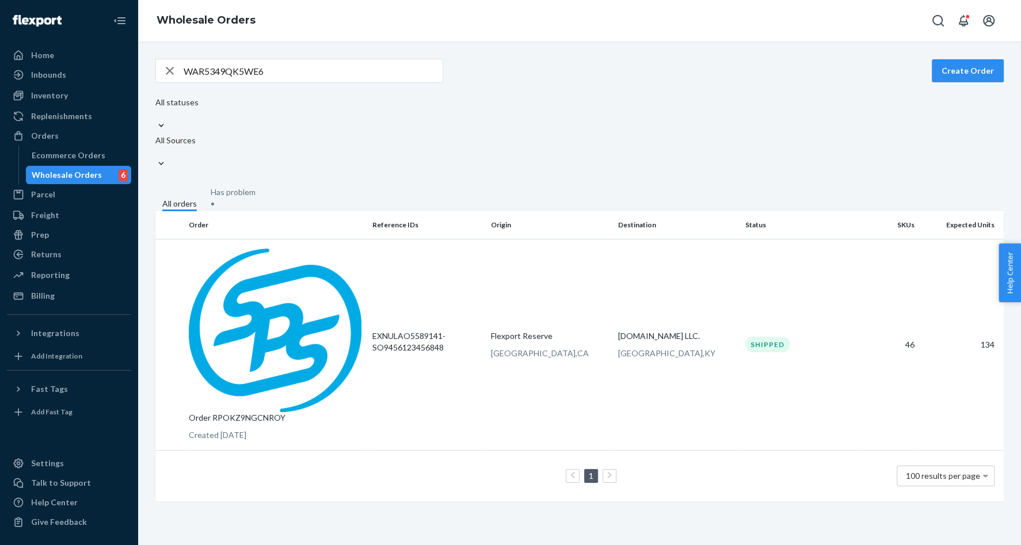
click at [216, 67] on input "WAR5349QK5WE6" at bounding box center [313, 70] width 259 height 23
paste input "4C0W7TF3VG4U"
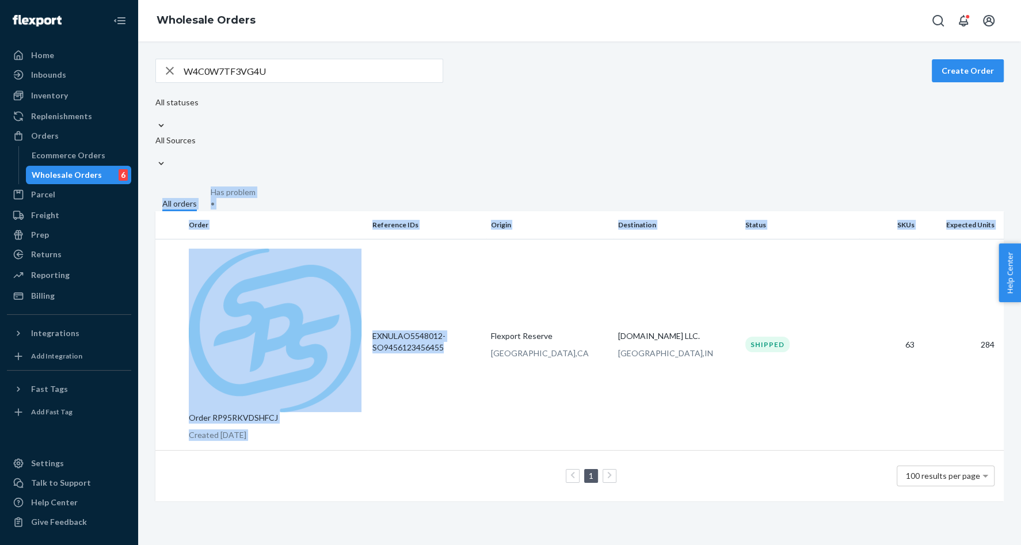
drag, startPoint x: 450, startPoint y: 221, endPoint x: 663, endPoint y: 117, distance: 236.9
click at [660, 117] on div "W4C0W7TF3VG4U Create Order All statuses All Sources All orders Has problem • Or…" at bounding box center [580, 280] width 866 height 443
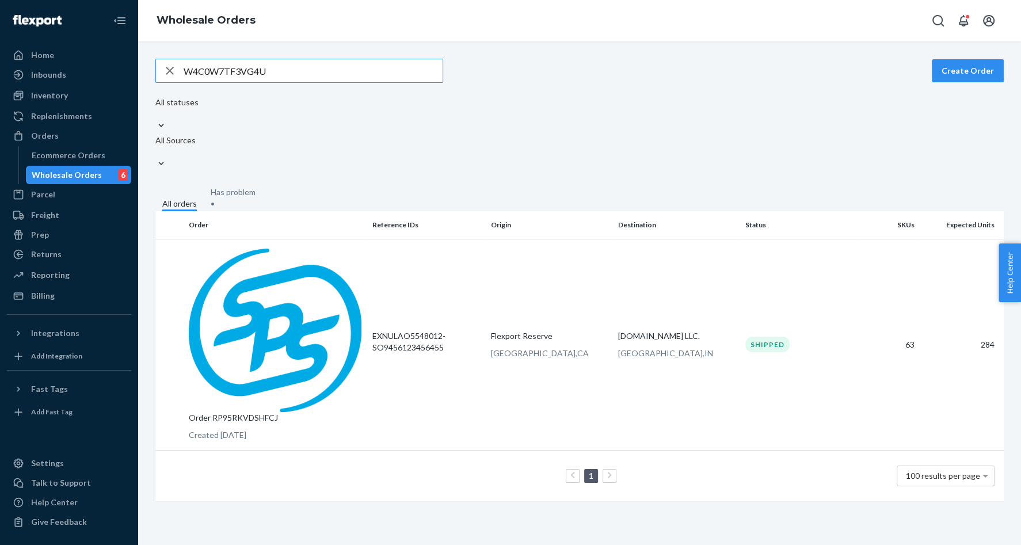
click at [233, 73] on input "W4C0W7TF3VG4U" at bounding box center [313, 70] width 259 height 23
paste input "C14O58LQRAMB"
drag, startPoint x: 451, startPoint y: 233, endPoint x: 485, endPoint y: 193, distance: 52.3
click at [475, 211] on table "Order Reference IDs Origin Destination Status SKUs Expected Units Order RPM3XUP…" at bounding box center [579, 356] width 849 height 290
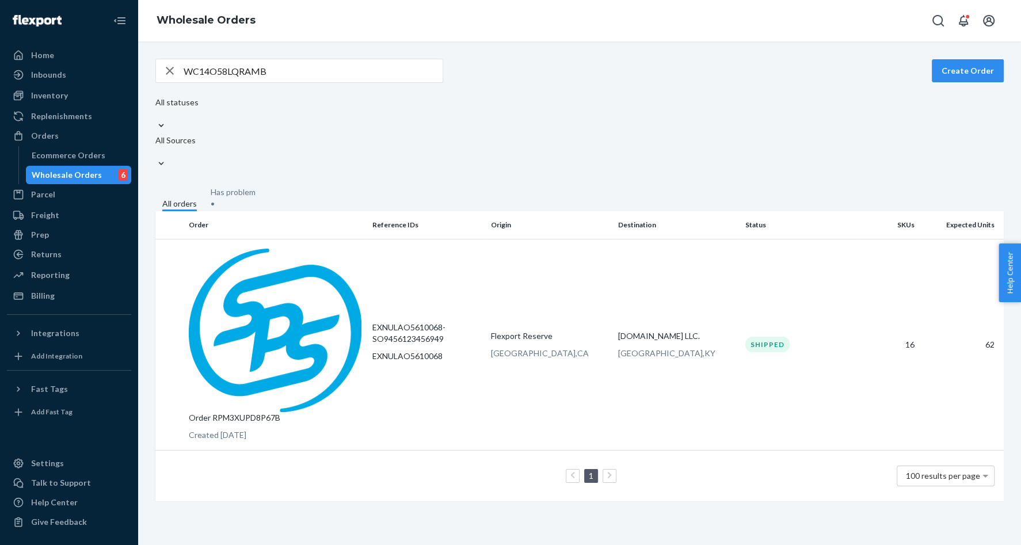
click at [240, 70] on input "WC14O58LQRAMB" at bounding box center [313, 70] width 259 height 23
paste input "L9K3G4AQVDDR"
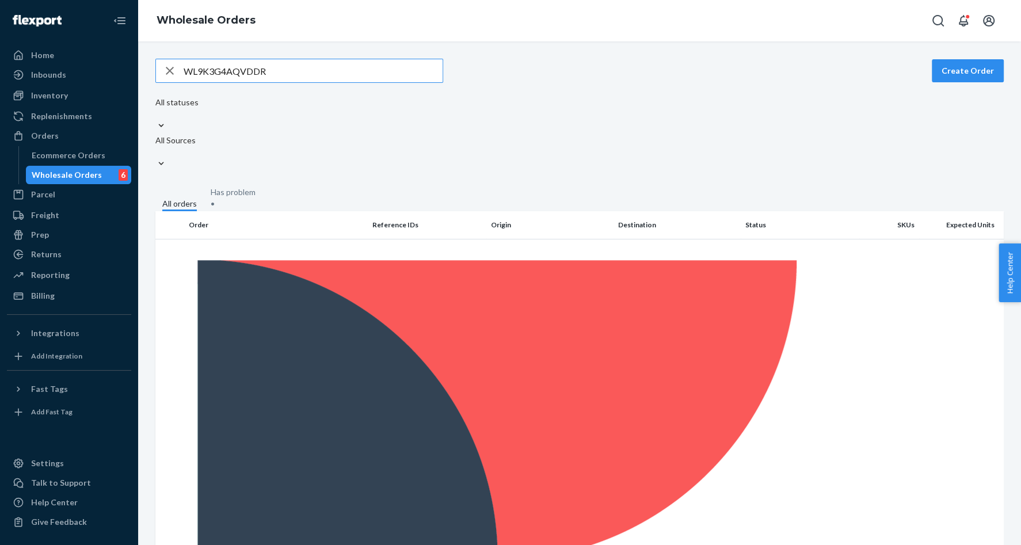
click at [213, 73] on input "WL9K3G4AQVDDR" at bounding box center [313, 70] width 259 height 23
paste input "4X73HT0DYU2A"
click at [235, 73] on input "W4X73HT0DYU2A" at bounding box center [313, 70] width 259 height 23
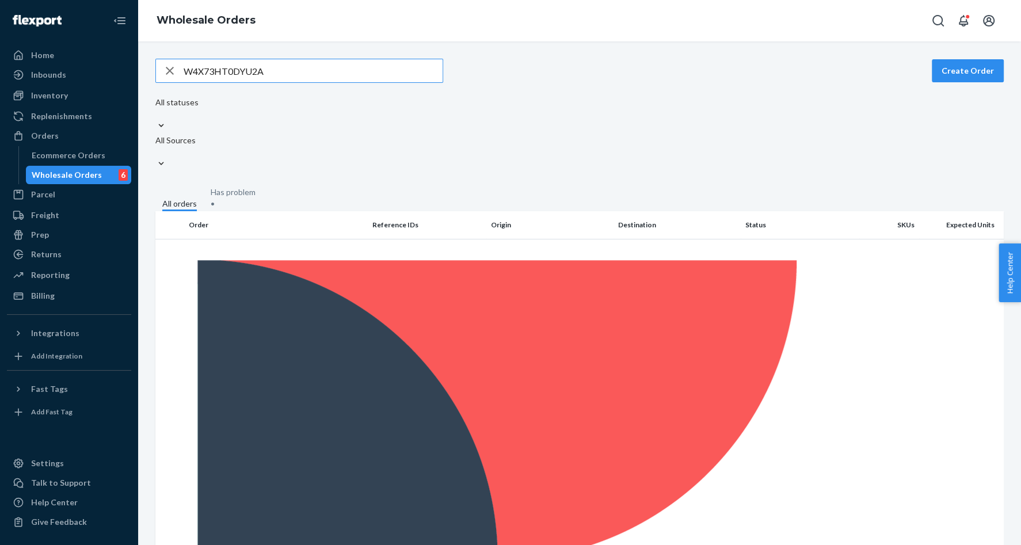
paste input "QTAQ84ZLR15G"
click at [208, 74] on input "WQTAQ84ZLR15G" at bounding box center [313, 70] width 259 height 23
paste input "0LPURSAZC3NE"
click at [223, 67] on input "W0LPURSAZC3NE" at bounding box center [313, 70] width 259 height 23
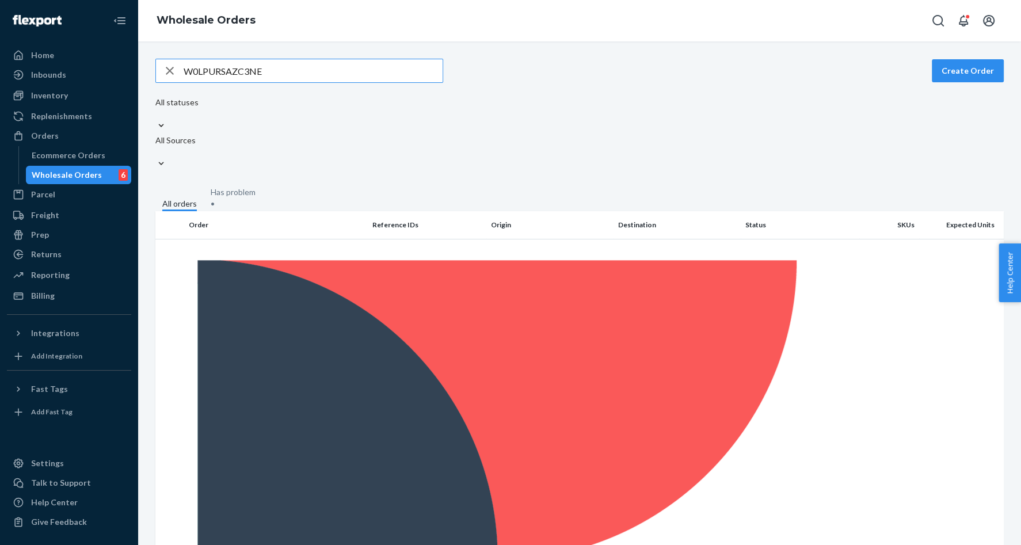
click at [223, 67] on input "W0LPURSAZC3NE" at bounding box center [313, 70] width 259 height 23
paste input "VAPRLCF8721K"
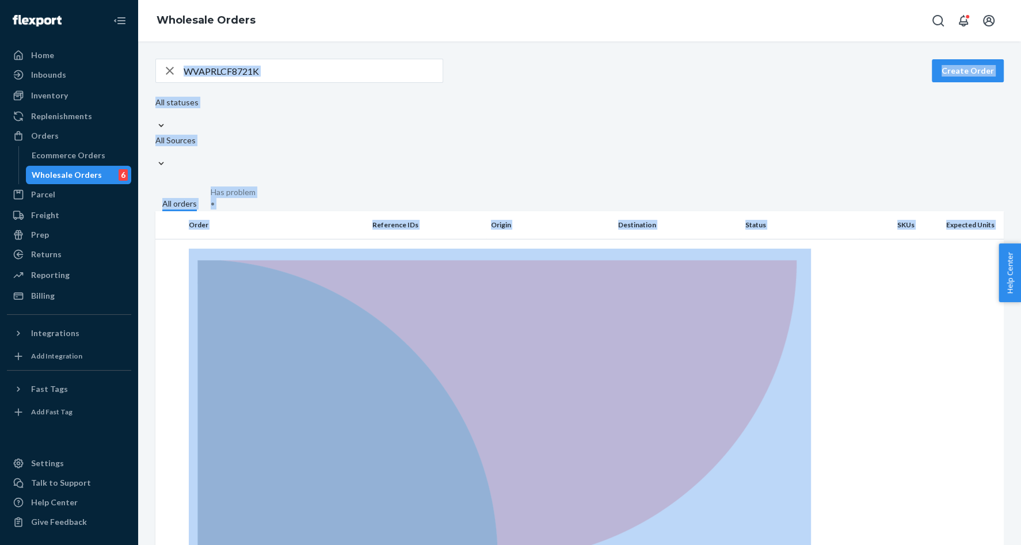
drag, startPoint x: 461, startPoint y: 211, endPoint x: 632, endPoint y: 63, distance: 226.2
click at [632, 63] on div "WVAPRLCF8721K Create Order All statuses All Sources All orders Has problem • Or…" at bounding box center [580, 510] width 866 height 903
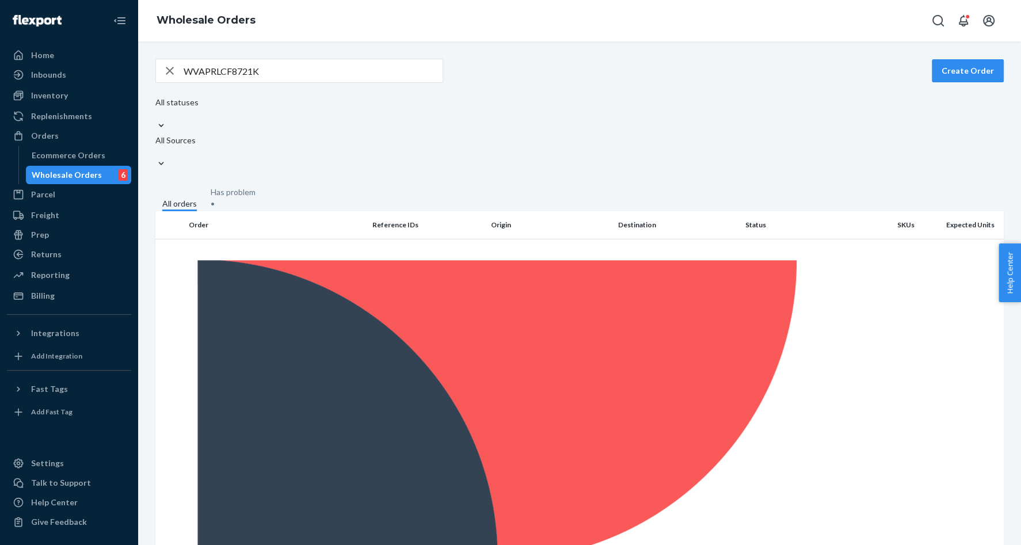
click at [215, 74] on input "WVAPRLCF8721K" at bounding box center [313, 70] width 259 height 23
paste input "O4N7LPEBUSVI"
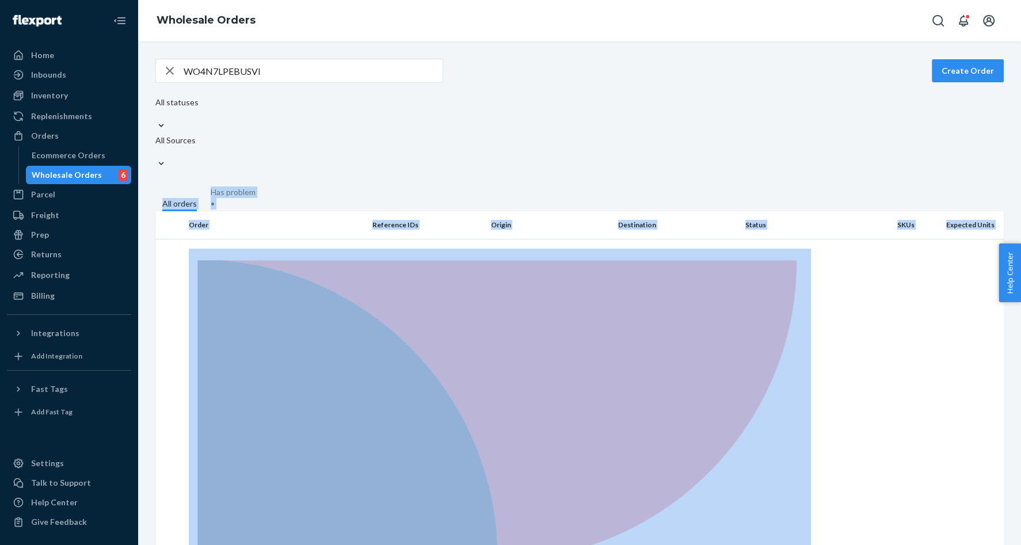
drag, startPoint x: 459, startPoint y: 215, endPoint x: 668, endPoint y: 123, distance: 229.2
click at [668, 123] on div "WO4N7LPEBUSVI Create Order All statuses All Sources All orders Has problem • Or…" at bounding box center [580, 510] width 866 height 903
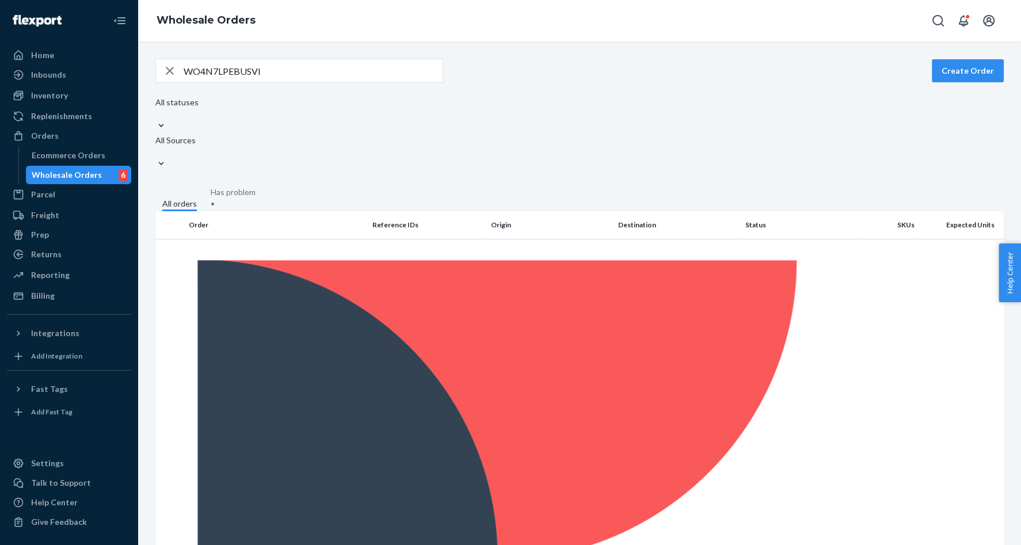
click at [231, 73] on input "WO4N7LPEBUSVI" at bounding box center [313, 70] width 259 height 23
paste input "GTKXWP33WOHA"
type input "WGTKXWP33WOHA"
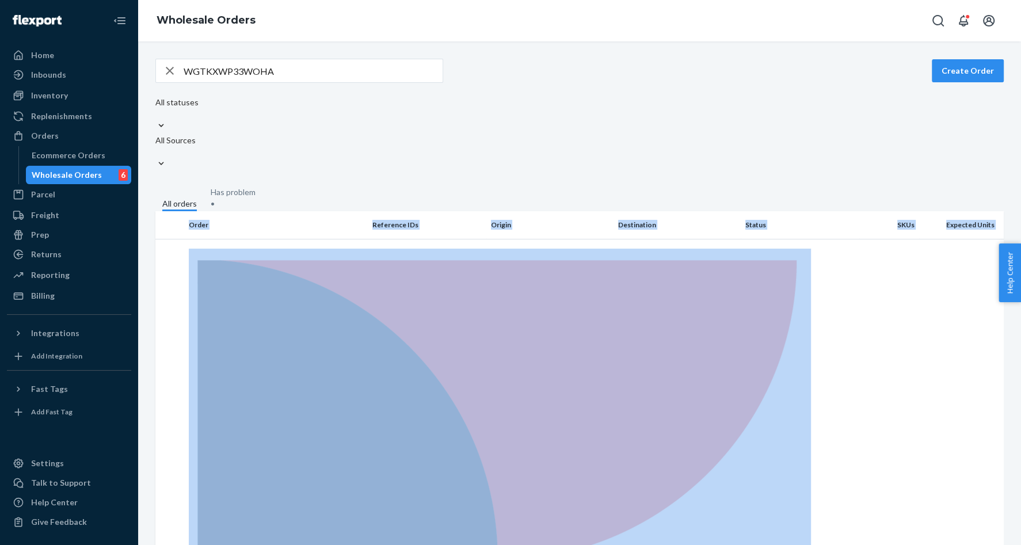
drag, startPoint x: 428, startPoint y: 212, endPoint x: 557, endPoint y: 134, distance: 150.4
click at [552, 134] on div "WGTKXWP33WOHA Create Order All statuses All Sources All orders Has problem • Or…" at bounding box center [580, 510] width 866 height 903
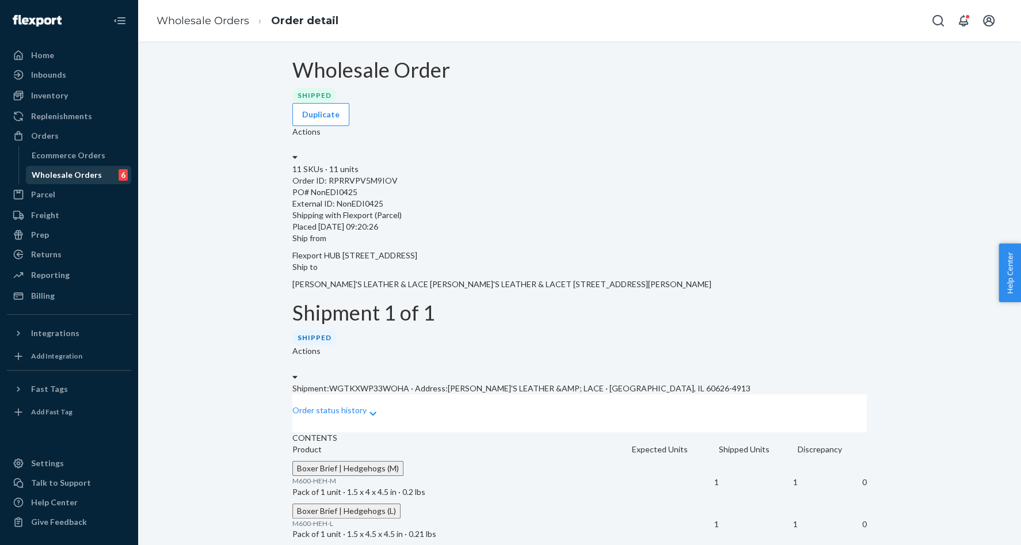
click at [52, 173] on div "Wholesale Orders" at bounding box center [67, 175] width 70 height 12
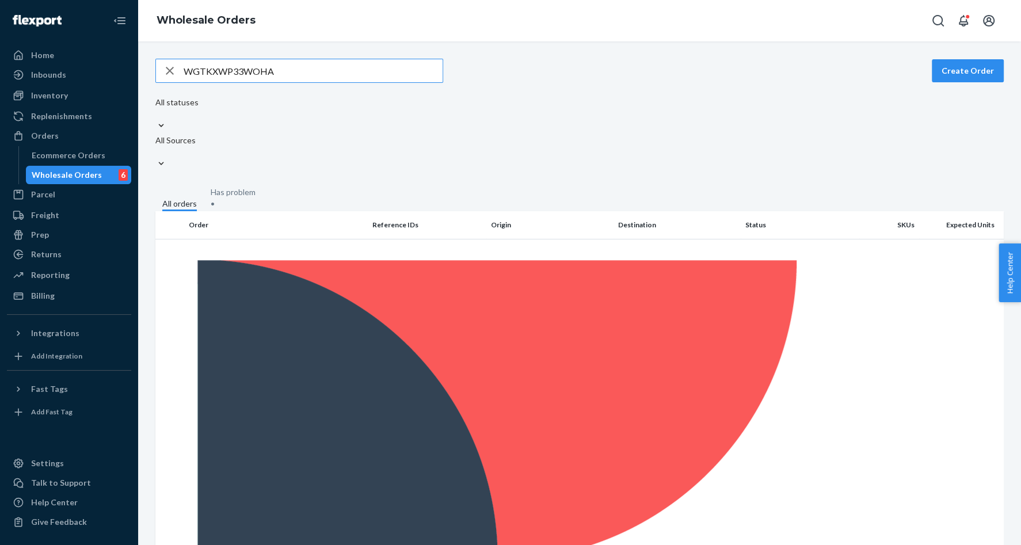
click at [274, 71] on input "WGTKXWP33WOHA" at bounding box center [313, 70] width 259 height 23
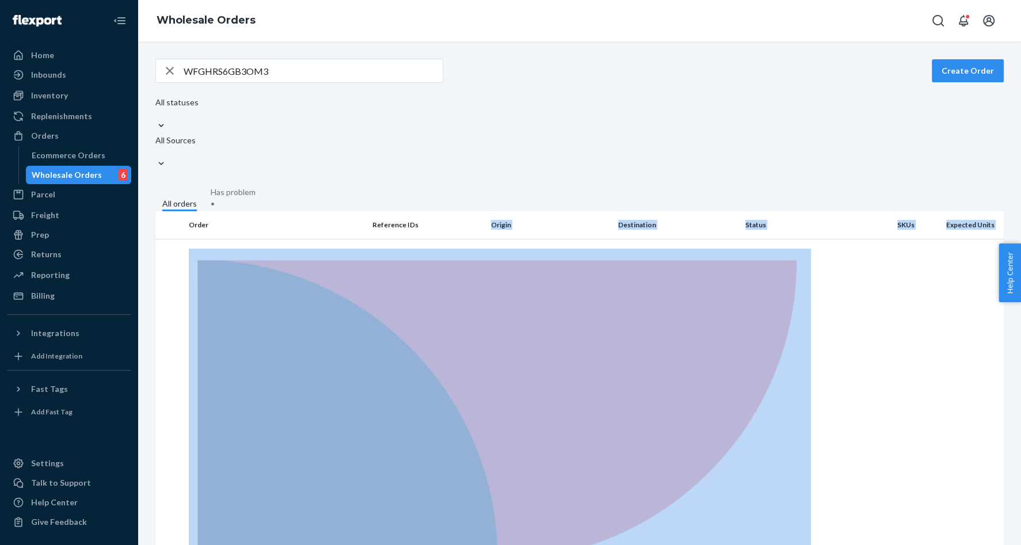
drag, startPoint x: 452, startPoint y: 213, endPoint x: 530, endPoint y: 172, distance: 88.1
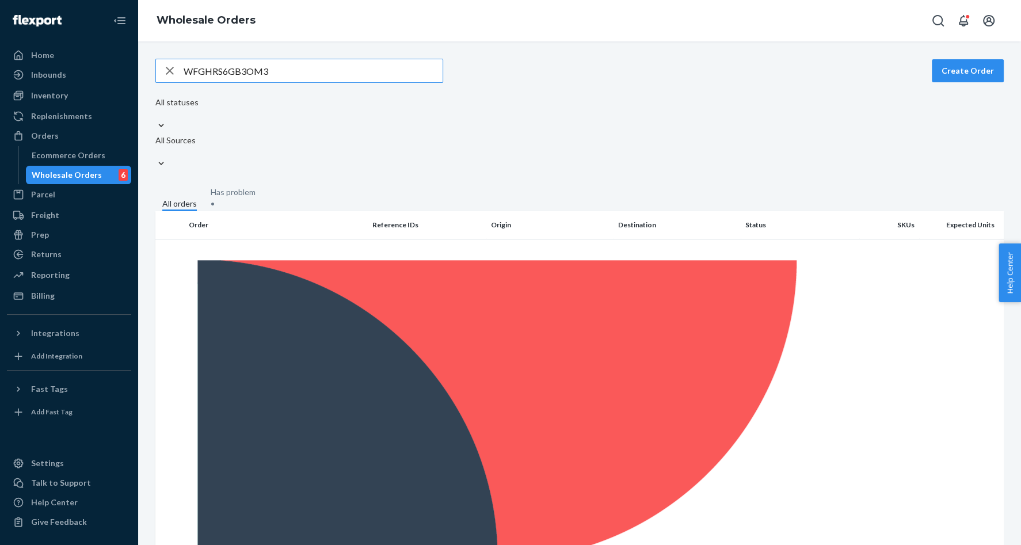
click at [226, 70] on input "WFGHRS6GB3OM3" at bounding box center [313, 70] width 259 height 23
paste input "81T3RGPWB2KN"
type input "W81T3RGPWB2KN"
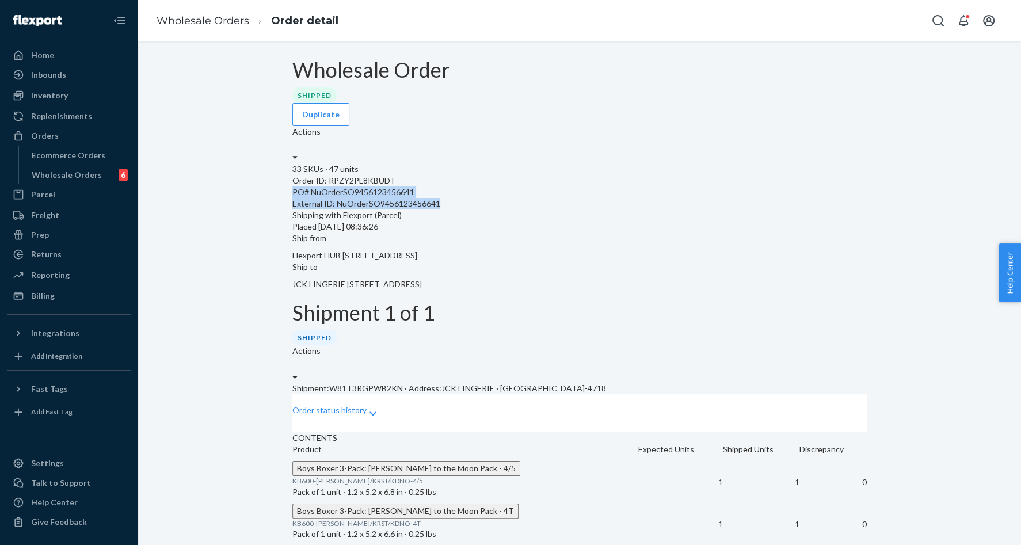
drag, startPoint x: 465, startPoint y: 208, endPoint x: 488, endPoint y: 168, distance: 46.4
click at [473, 172] on div "33 SKUs · 47 units Order ID: RPZY2PL8KBUDT PO# NuOrderSO9456123456641 External …" at bounding box center [580, 198] width 575 height 69
click at [57, 174] on div "Wholesale Orders" at bounding box center [67, 175] width 70 height 12
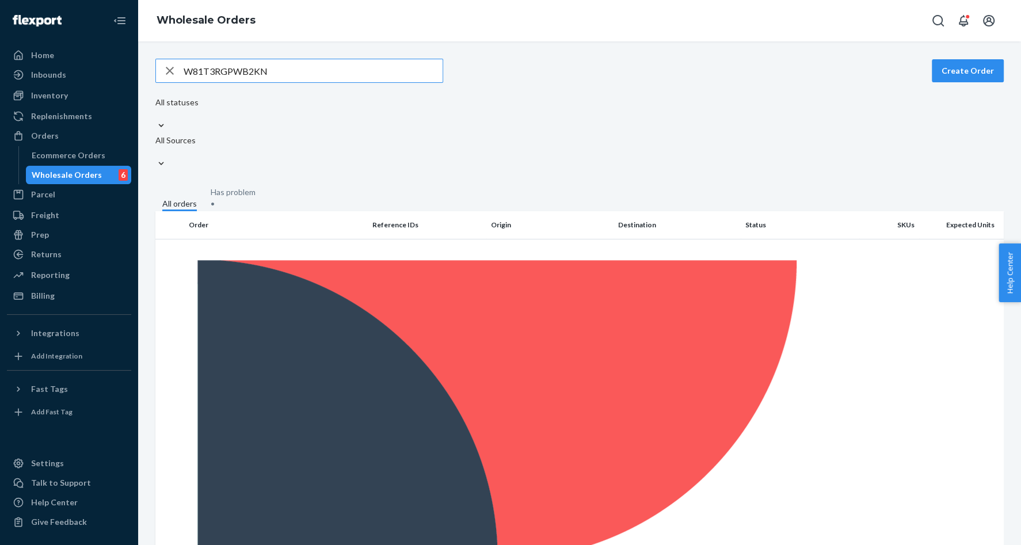
click at [212, 66] on input "W81T3RGPWB2KN" at bounding box center [313, 70] width 259 height 23
type input "WOODJKEJHXAH1"
drag, startPoint x: 459, startPoint y: 222, endPoint x: 476, endPoint y: 187, distance: 39.1
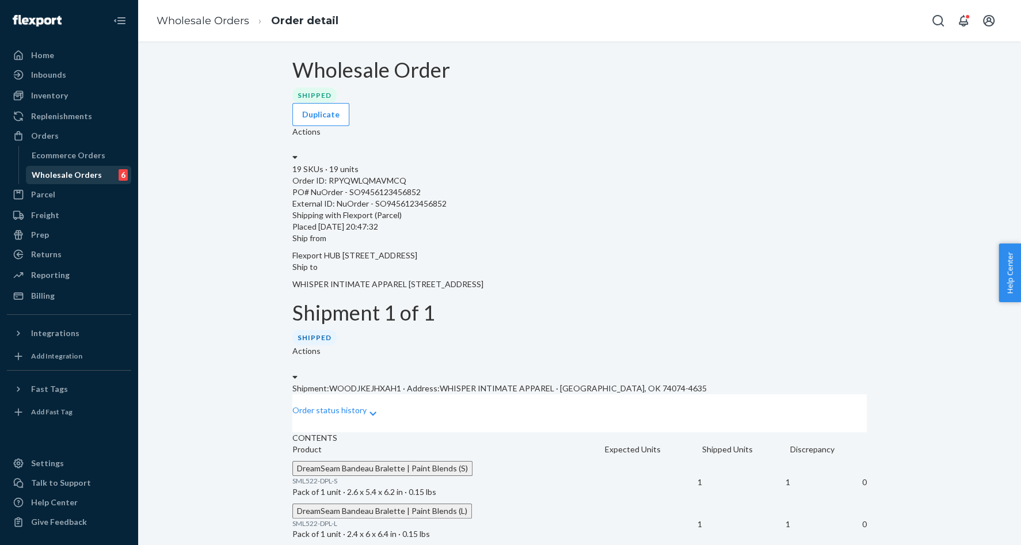
click at [50, 166] on link "Wholesale Orders 6" at bounding box center [79, 175] width 106 height 18
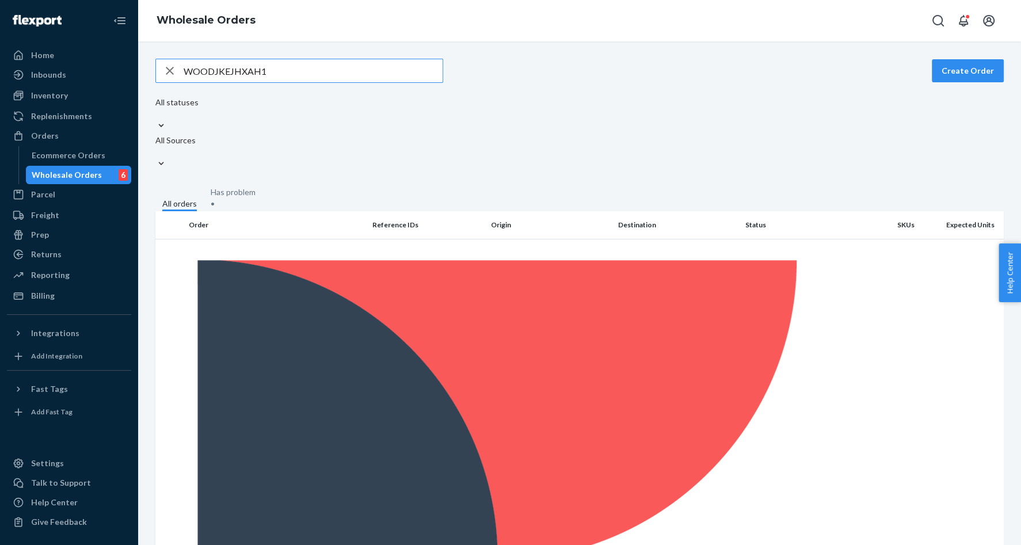
click at [243, 70] on input "WOODJKEJHXAH1" at bounding box center [313, 70] width 259 height 23
drag, startPoint x: 455, startPoint y: 216, endPoint x: 534, endPoint y: 197, distance: 81.8
click at [229, 72] on input "WIXRB8CH3PHQ7" at bounding box center [313, 70] width 259 height 23
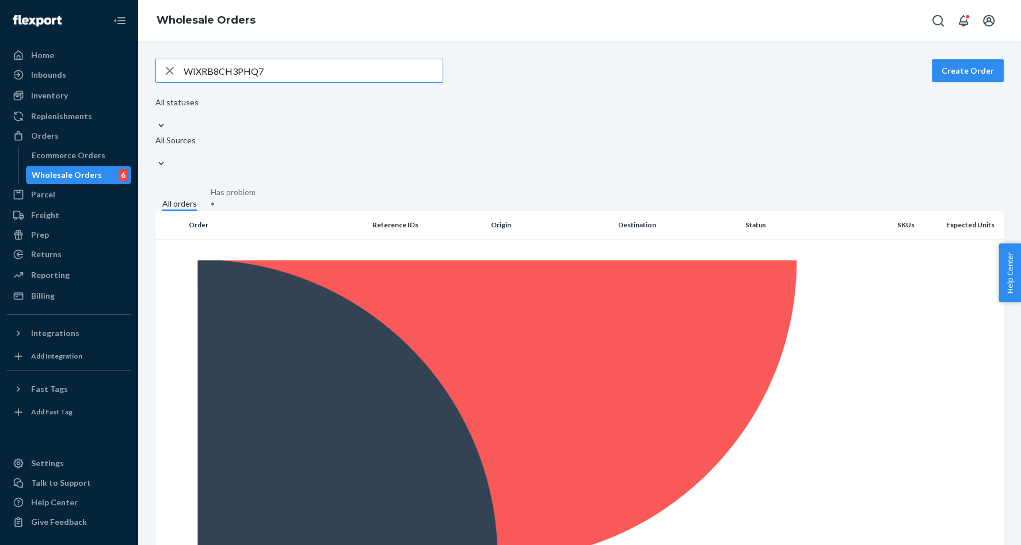
click at [229, 72] on input "WIXRB8CH3PHQ7" at bounding box center [313, 70] width 259 height 23
paste input "QCW72JEEJLSK"
type input "WQCW72JEEJLSK"
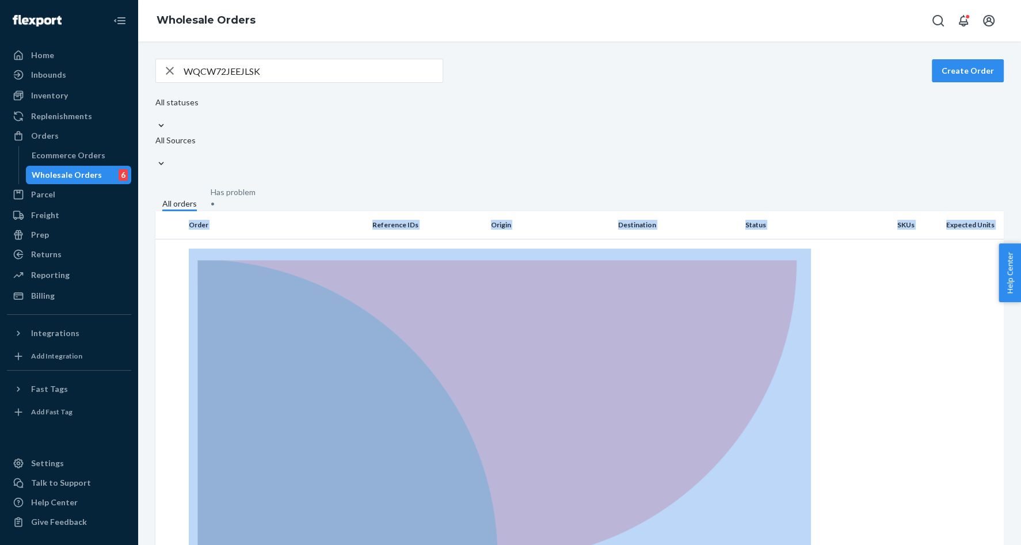
drag, startPoint x: 453, startPoint y: 216, endPoint x: 562, endPoint y: 151, distance: 127.3
click at [562, 151] on div "WQCW72JEEJLSK Create Order All statuses All Sources All orders Has problem • Or…" at bounding box center [580, 510] width 866 height 903
